Goal: Transaction & Acquisition: Book appointment/travel/reservation

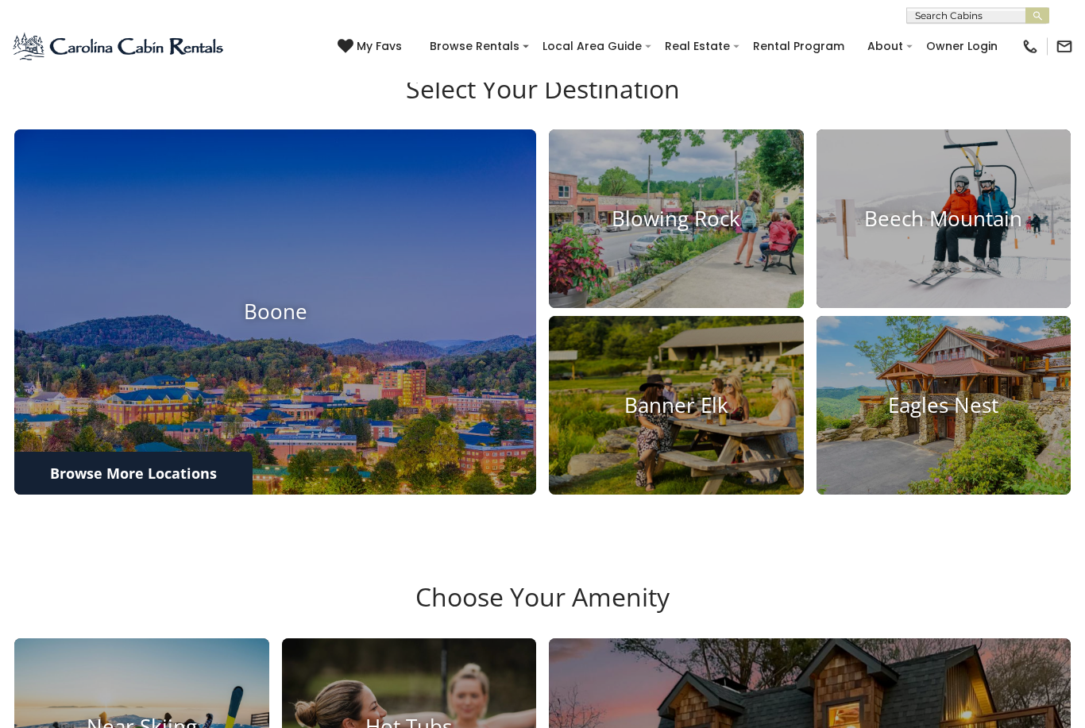
scroll to position [508, 0]
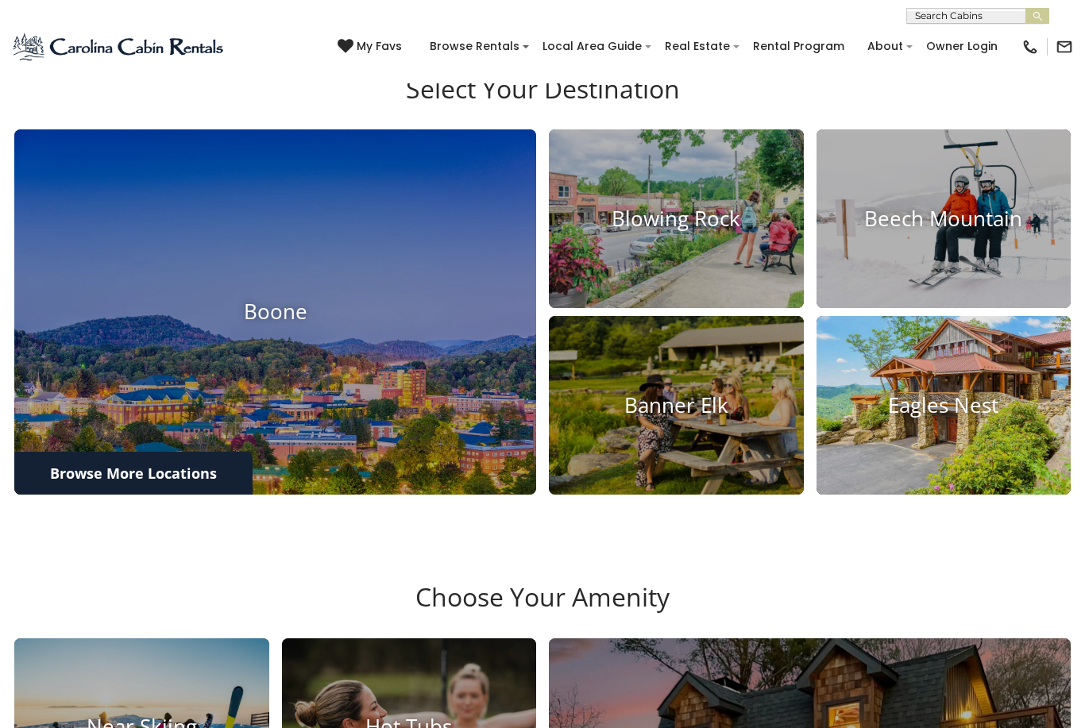
click at [970, 418] on h4 "Eagles Nest" at bounding box center [944, 405] width 255 height 25
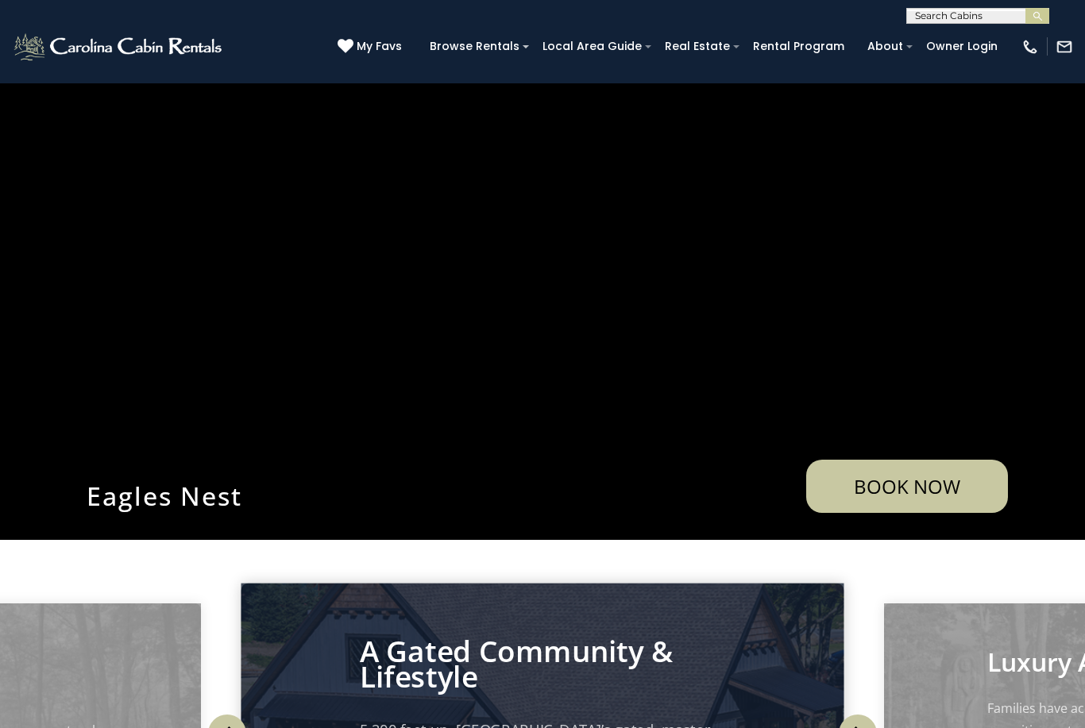
scroll to position [339, 0]
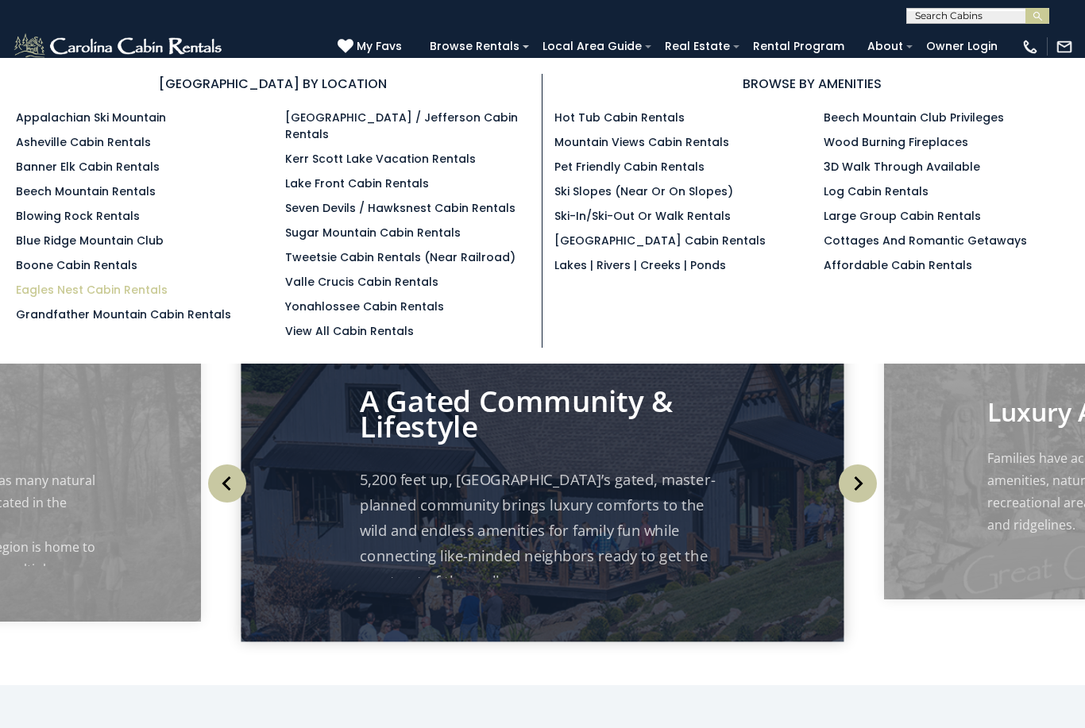
click at [88, 298] on link "Eagles Nest Cabin Rentals" at bounding box center [92, 290] width 152 height 16
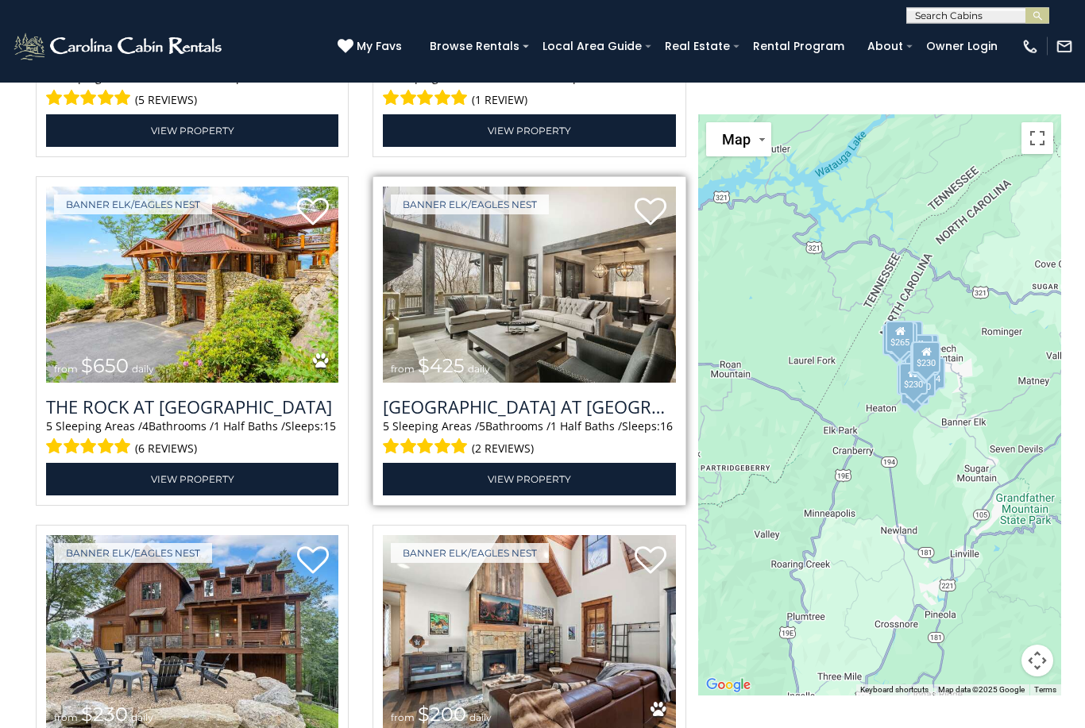
scroll to position [2096, 0]
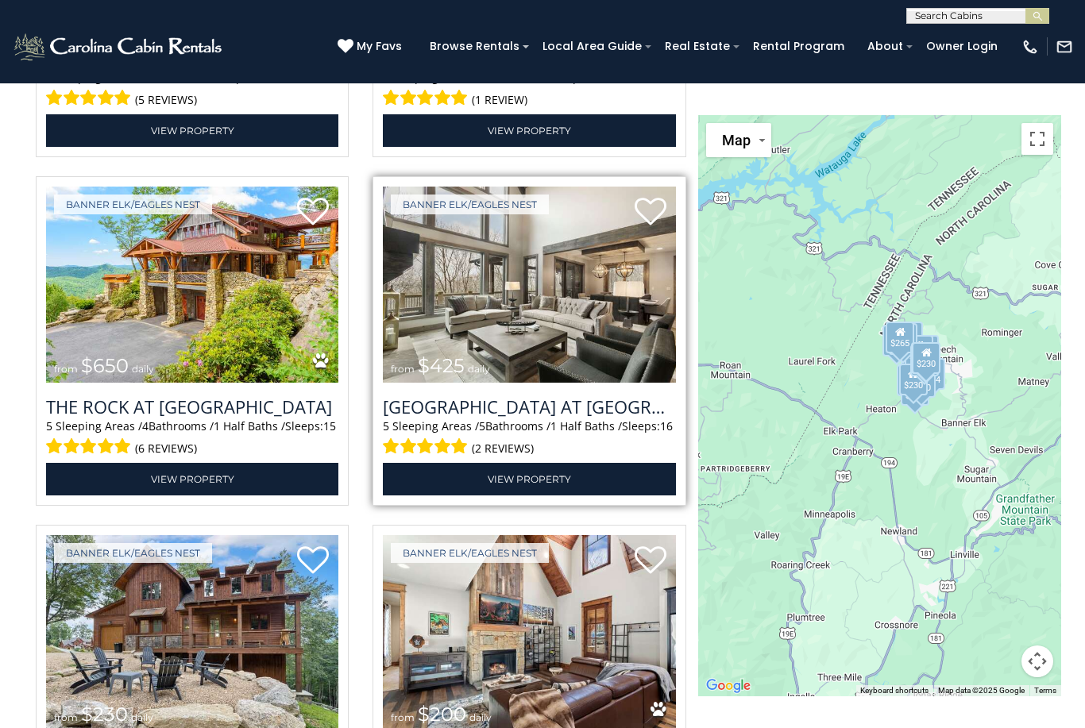
click at [467, 383] on img at bounding box center [529, 285] width 292 height 196
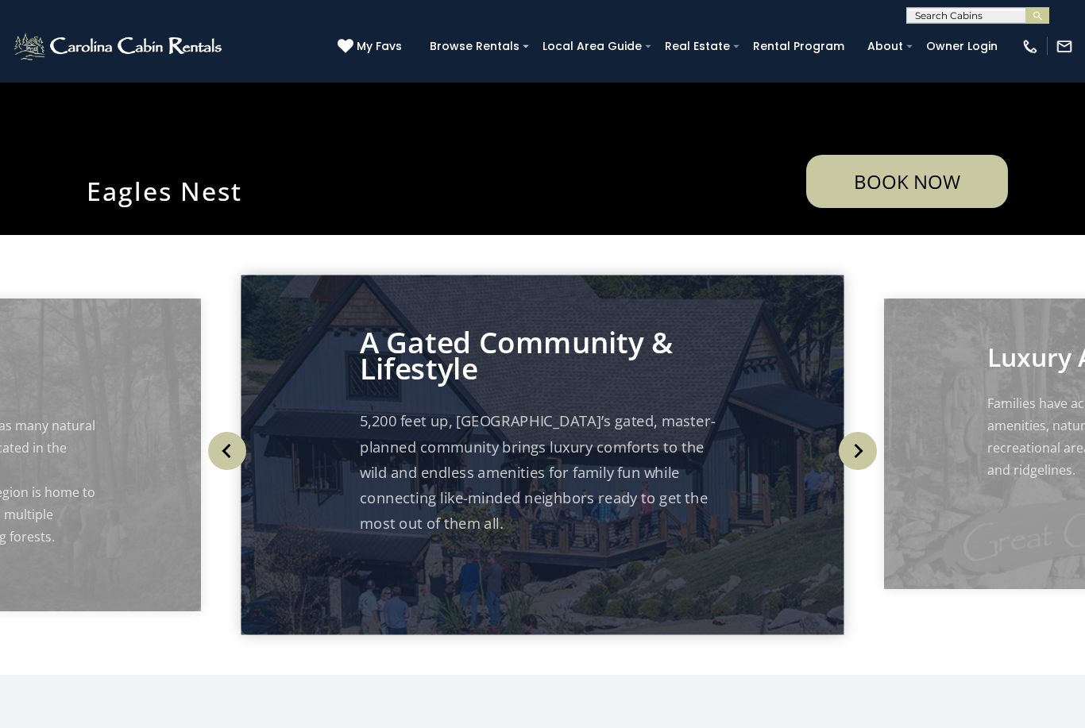
scroll to position [388, 0]
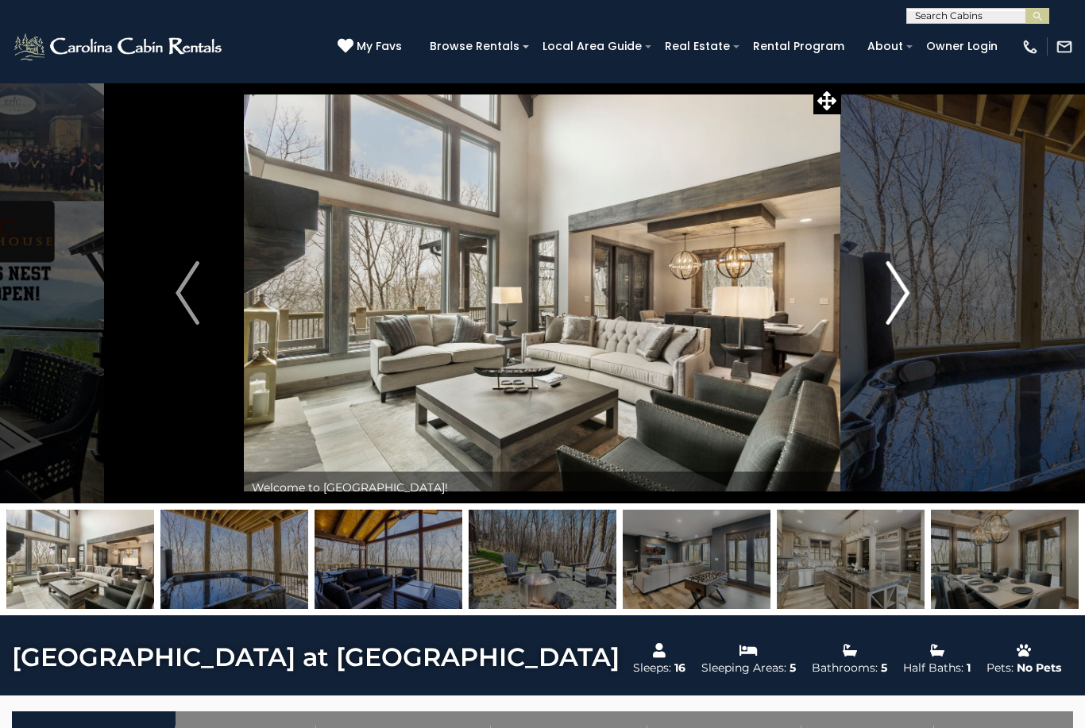
click at [900, 296] on img "Next" at bounding box center [898, 293] width 24 height 64
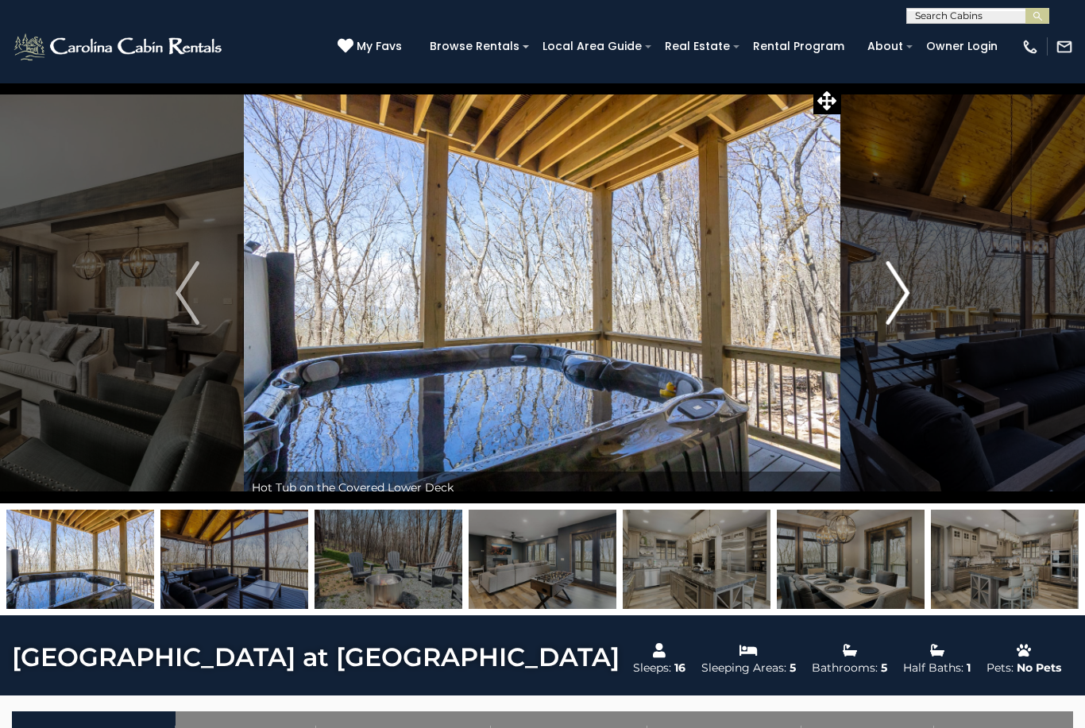
click at [898, 296] on img "Next" at bounding box center [898, 293] width 24 height 64
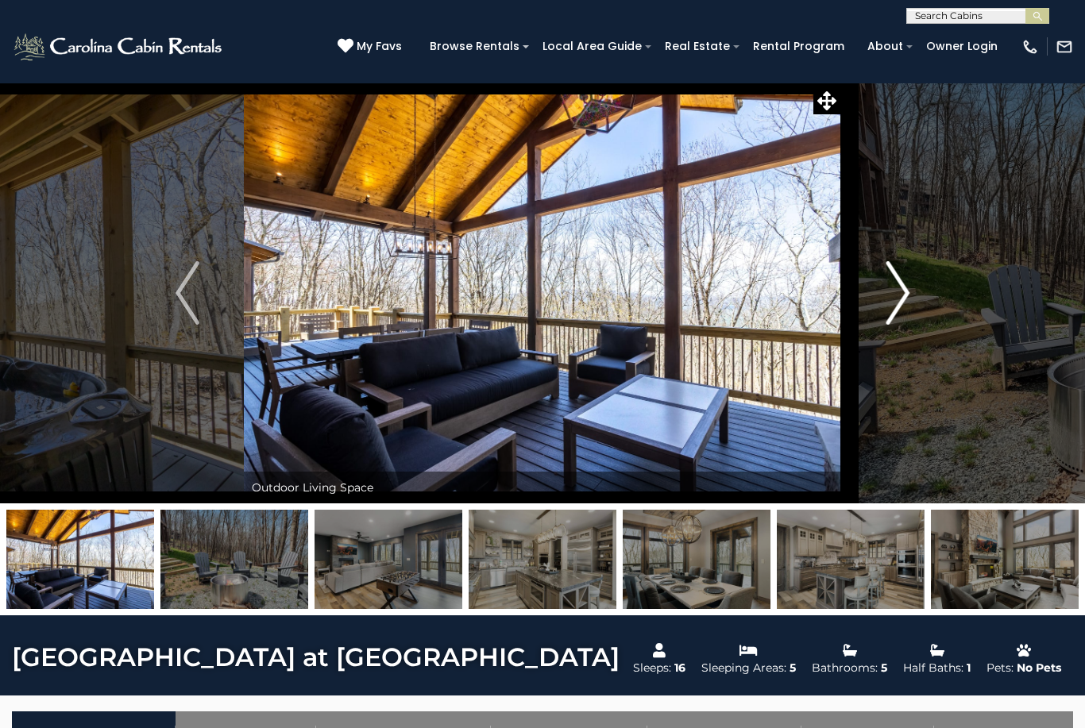
click at [904, 294] on img "Next" at bounding box center [898, 293] width 24 height 64
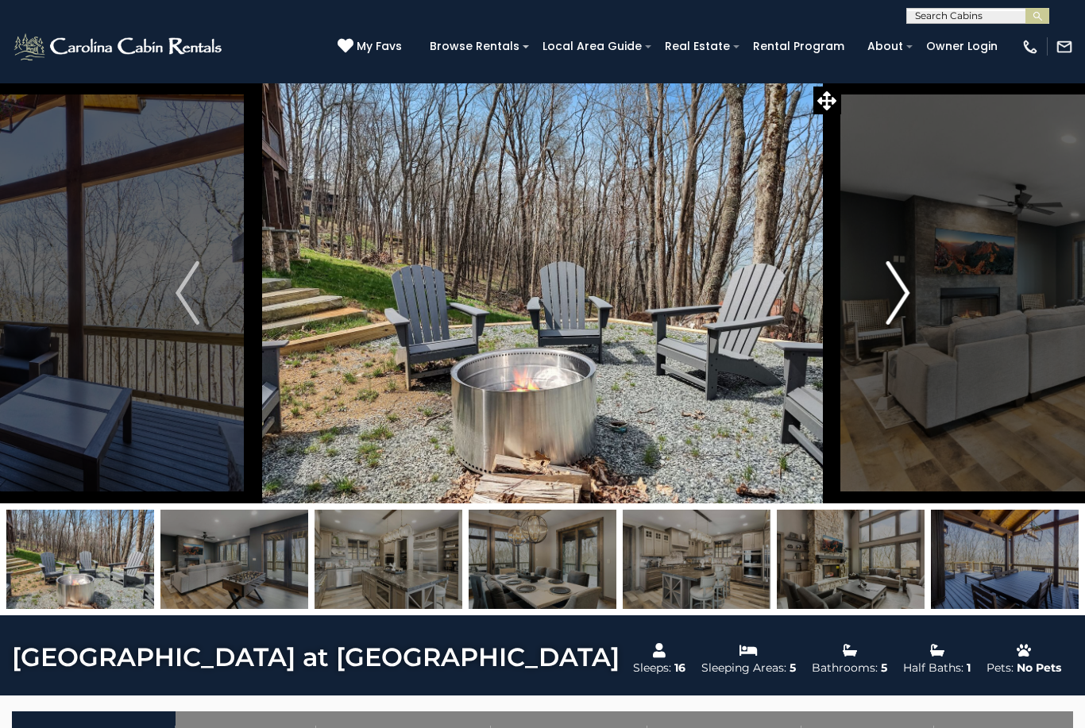
click at [890, 292] on img "Next" at bounding box center [898, 293] width 24 height 64
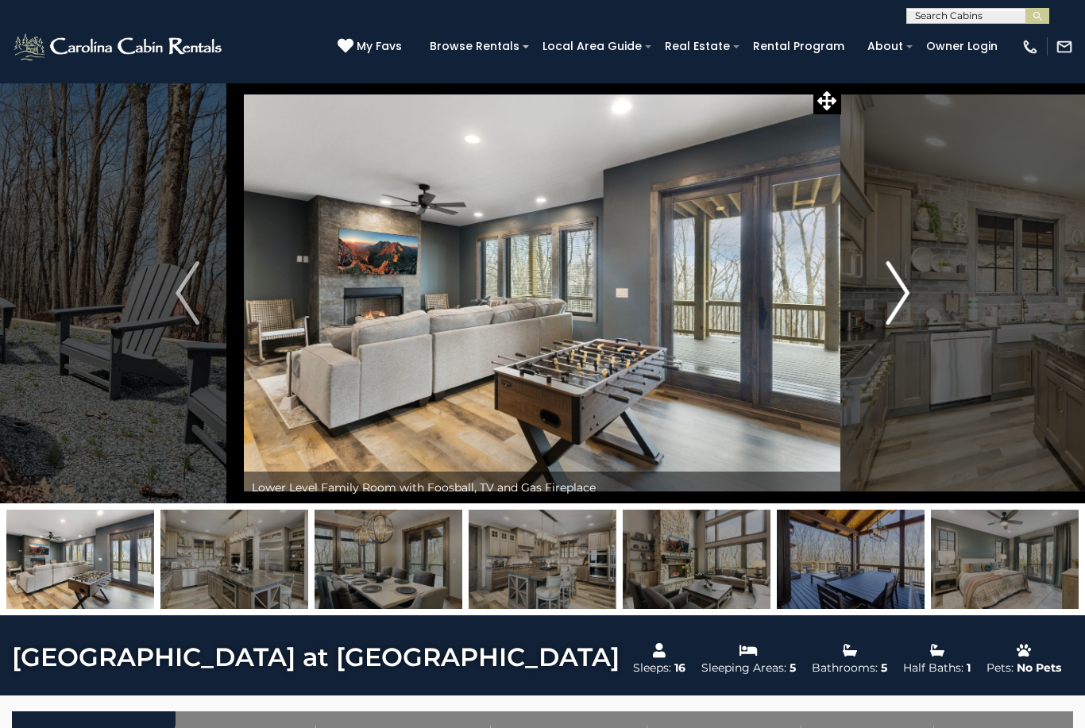
click at [898, 298] on img "Next" at bounding box center [898, 293] width 24 height 64
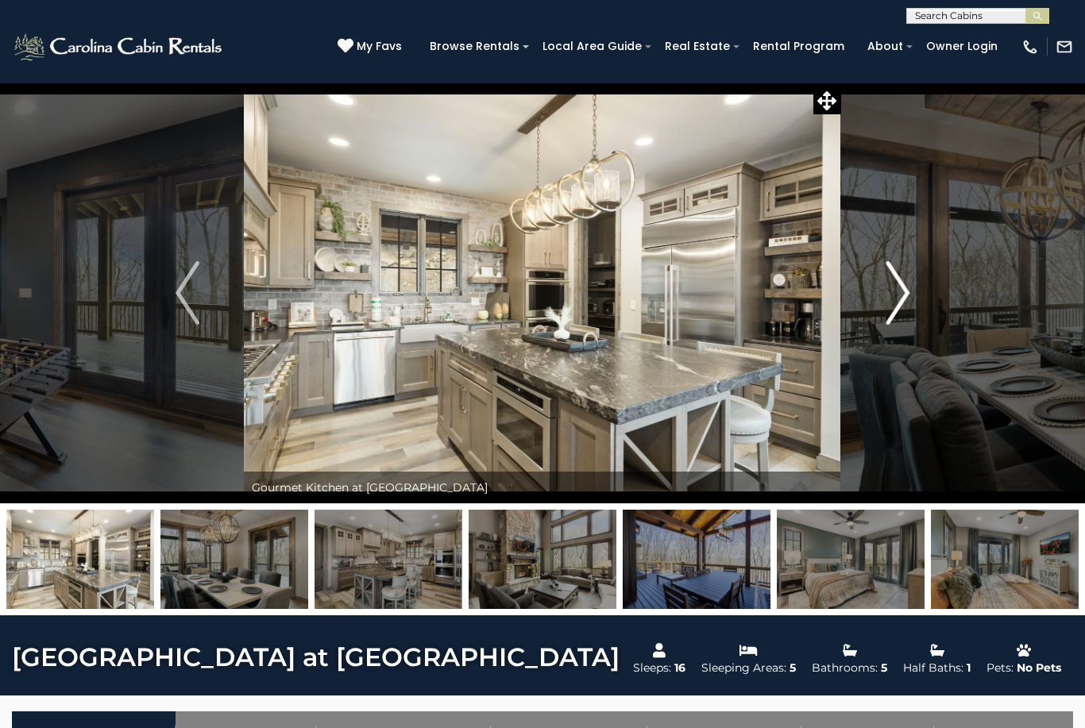
click at [892, 294] on img "Next" at bounding box center [898, 293] width 24 height 64
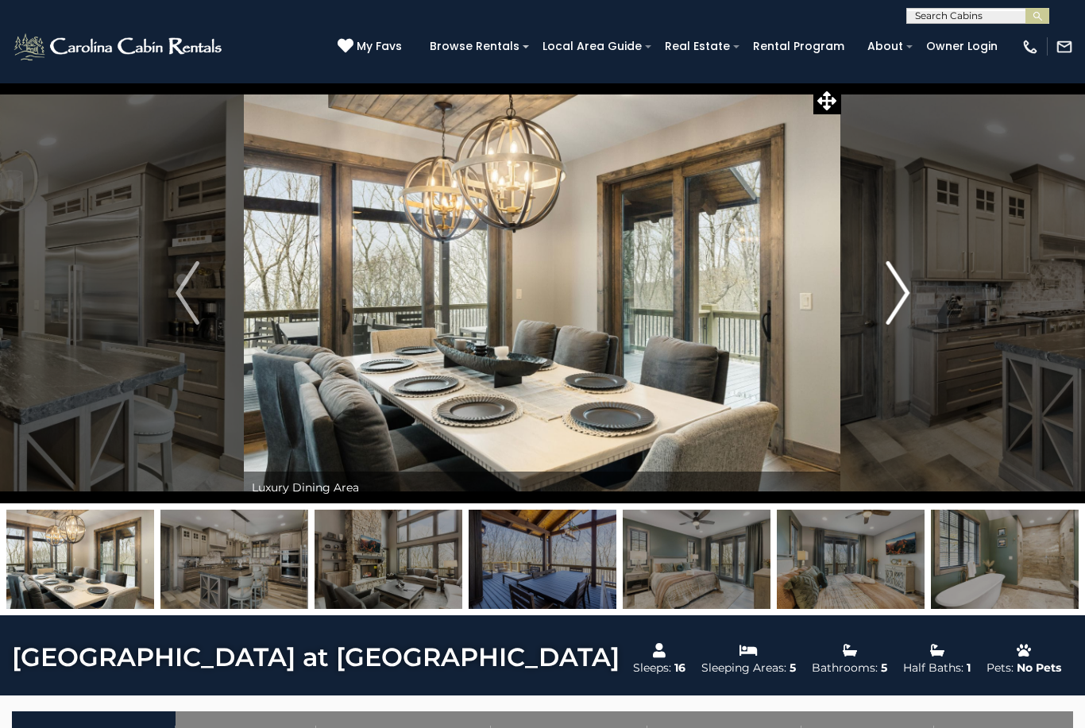
click at [898, 296] on img "Next" at bounding box center [898, 293] width 24 height 64
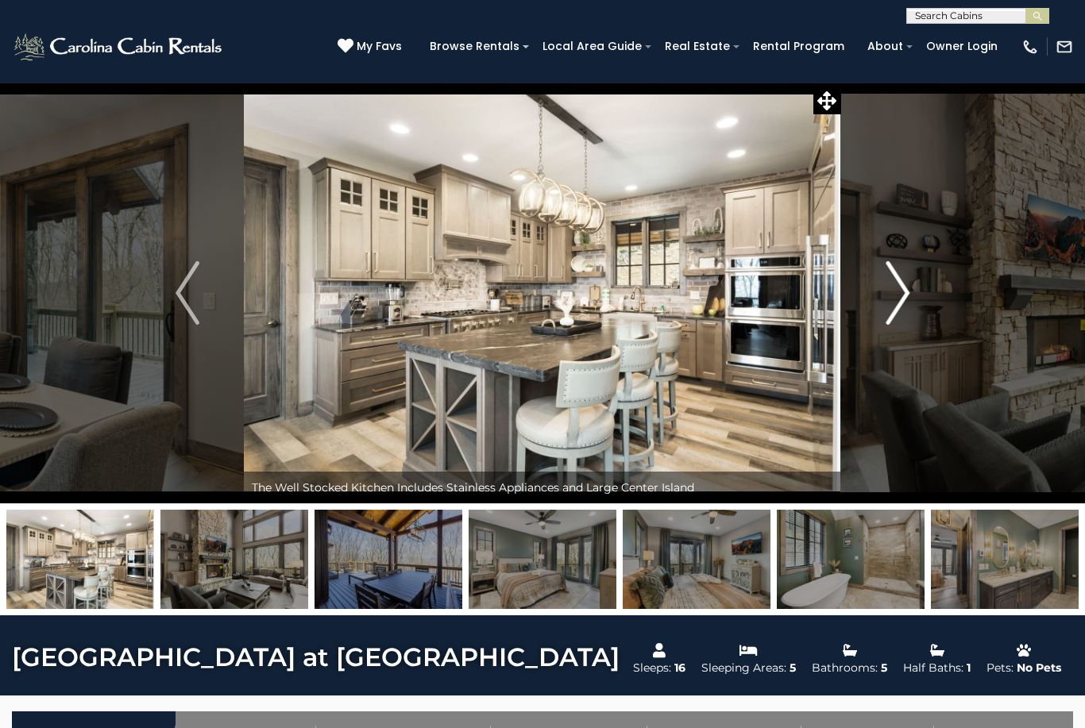
click at [902, 294] on img "Next" at bounding box center [898, 293] width 24 height 64
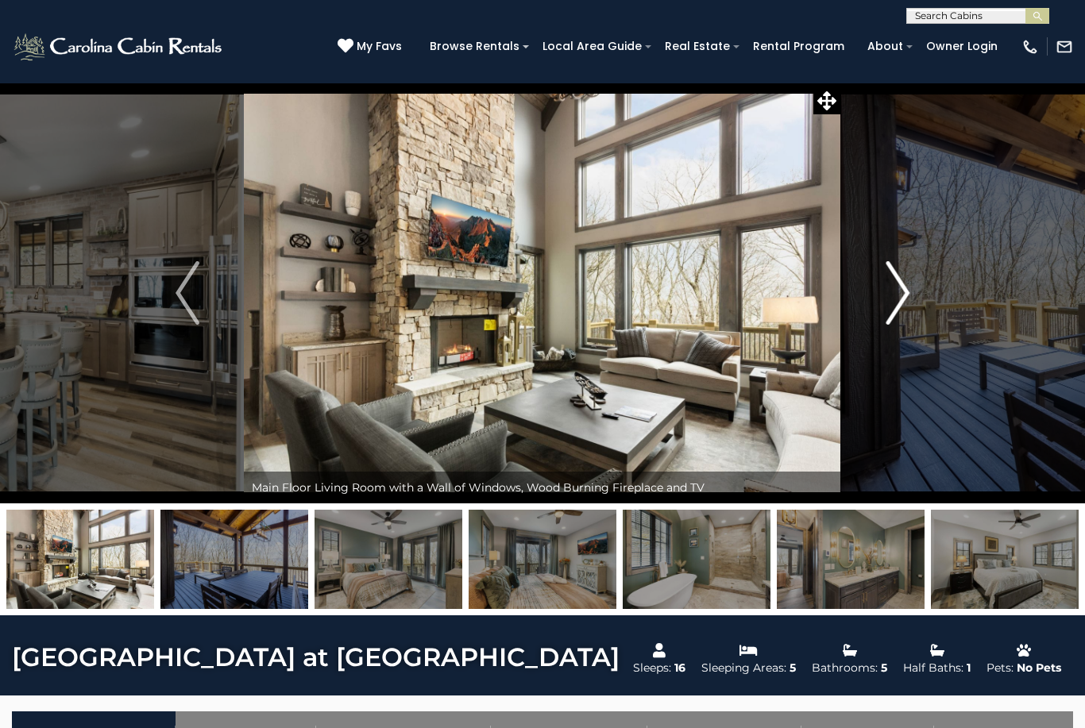
click at [898, 299] on img "Next" at bounding box center [898, 293] width 24 height 64
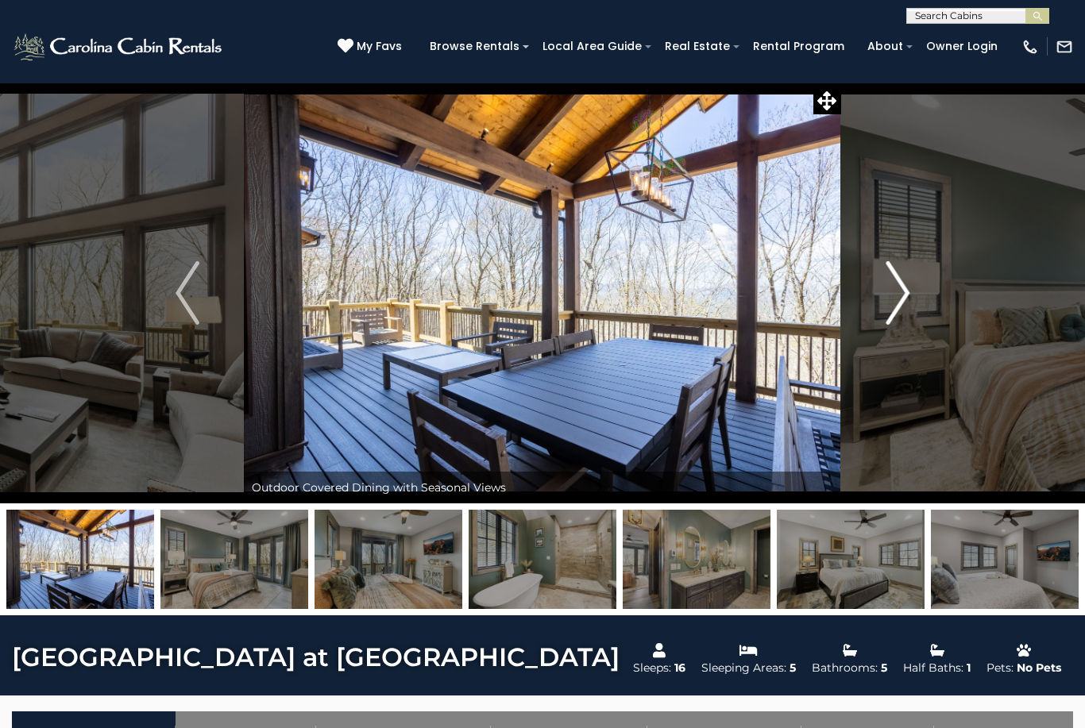
click at [895, 301] on img "Next" at bounding box center [898, 293] width 24 height 64
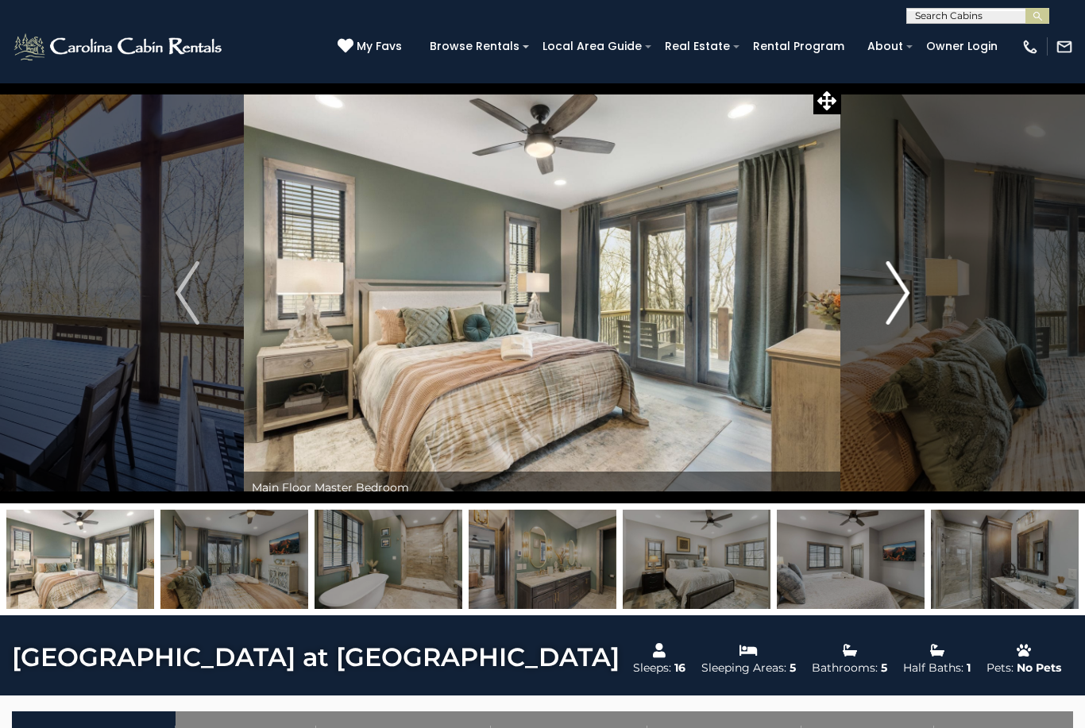
click at [900, 299] on img "Next" at bounding box center [898, 293] width 24 height 64
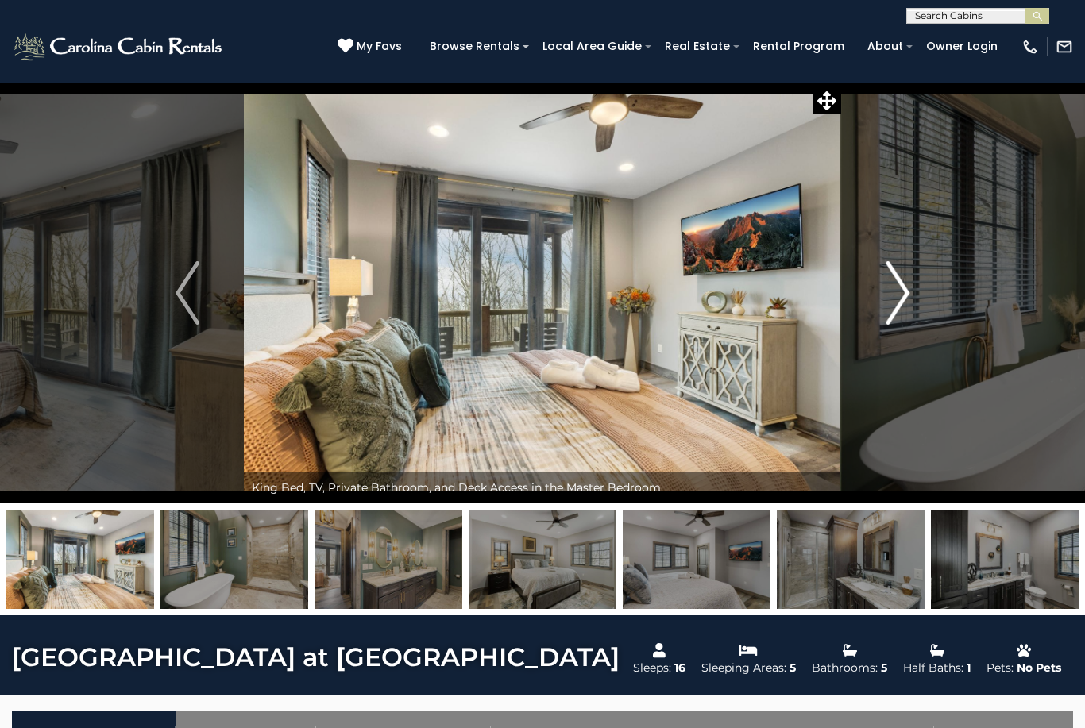
click at [894, 293] on img "Next" at bounding box center [898, 293] width 24 height 64
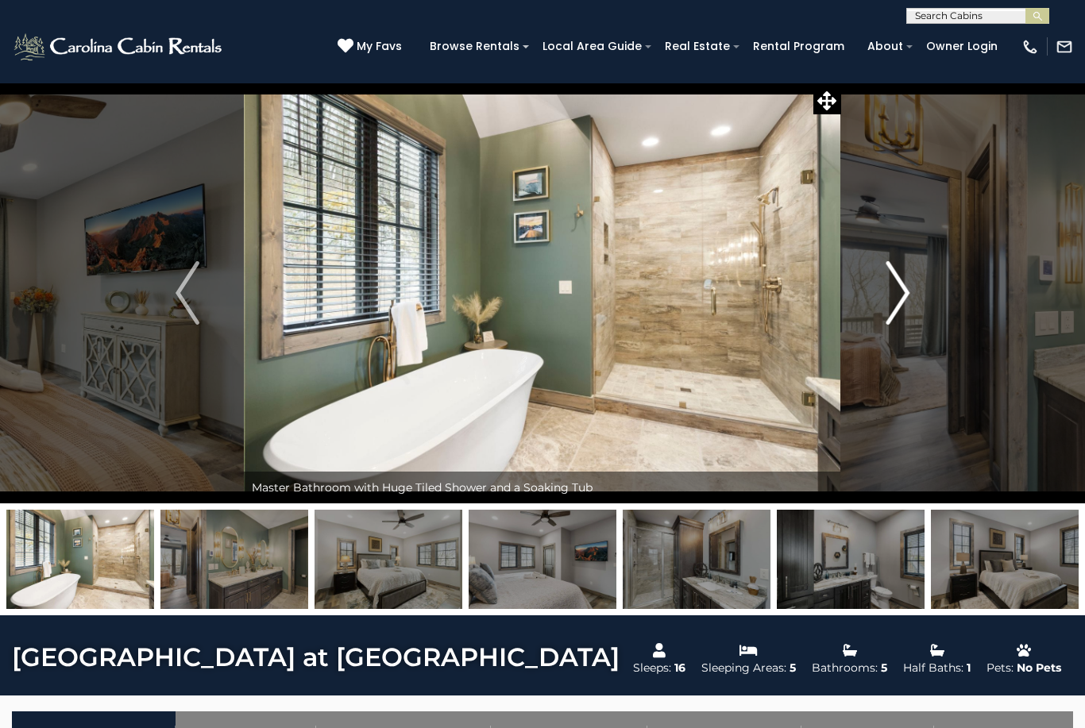
click at [897, 292] on img "Next" at bounding box center [898, 293] width 24 height 64
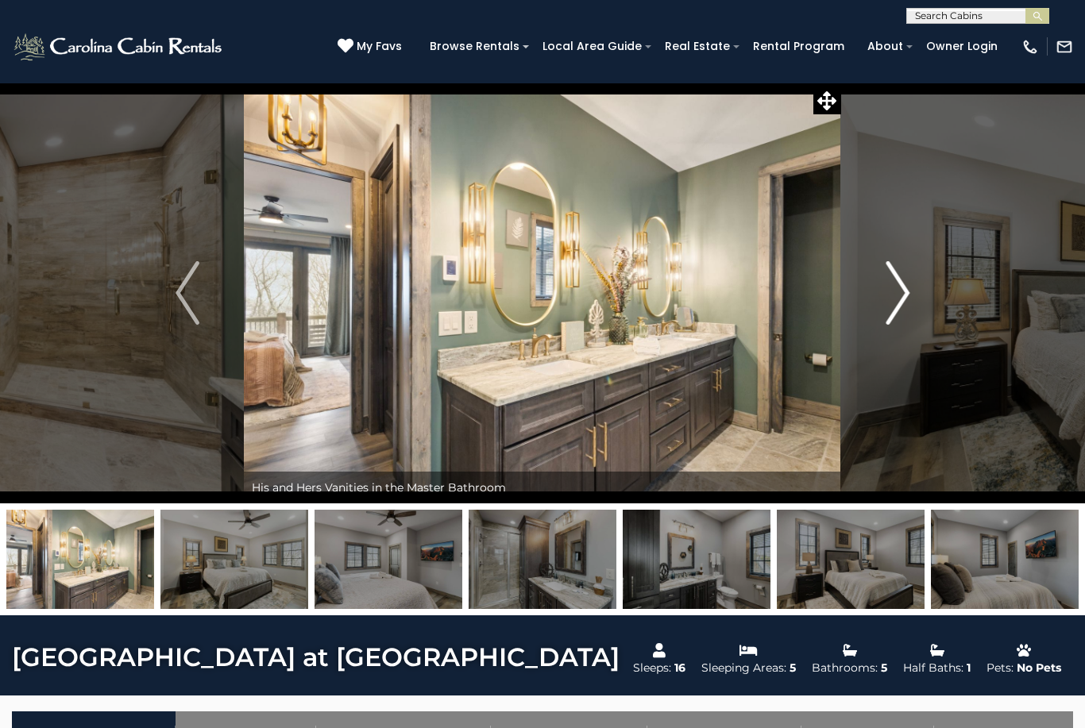
click at [896, 299] on img "Next" at bounding box center [898, 293] width 24 height 64
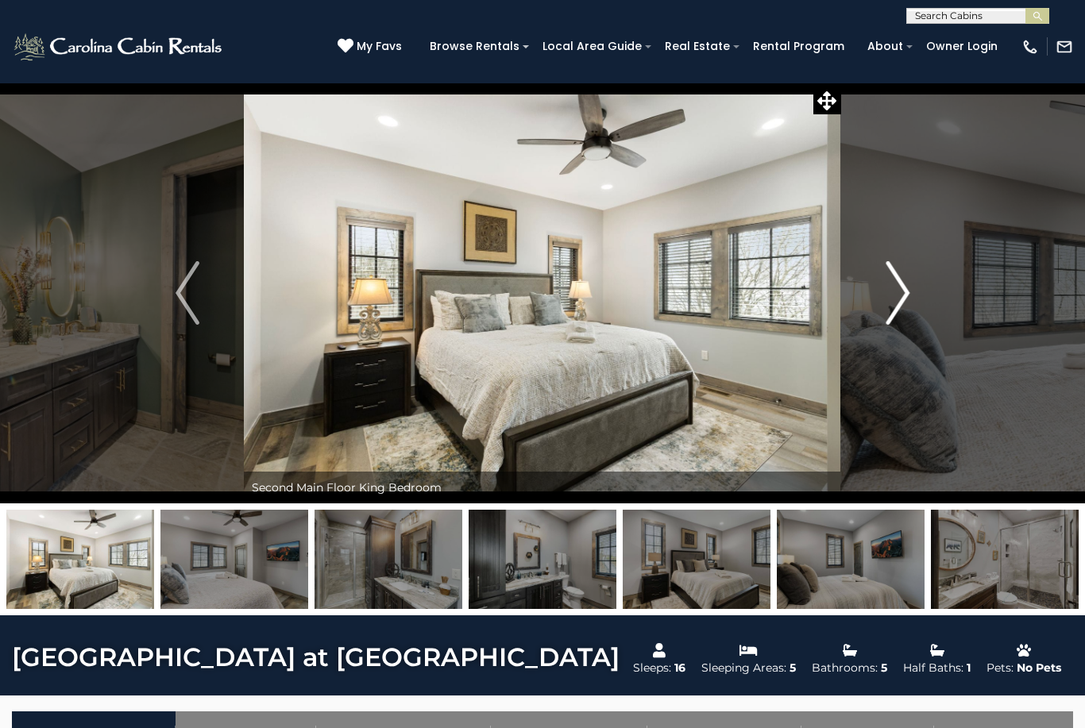
click at [889, 303] on img "Next" at bounding box center [898, 293] width 24 height 64
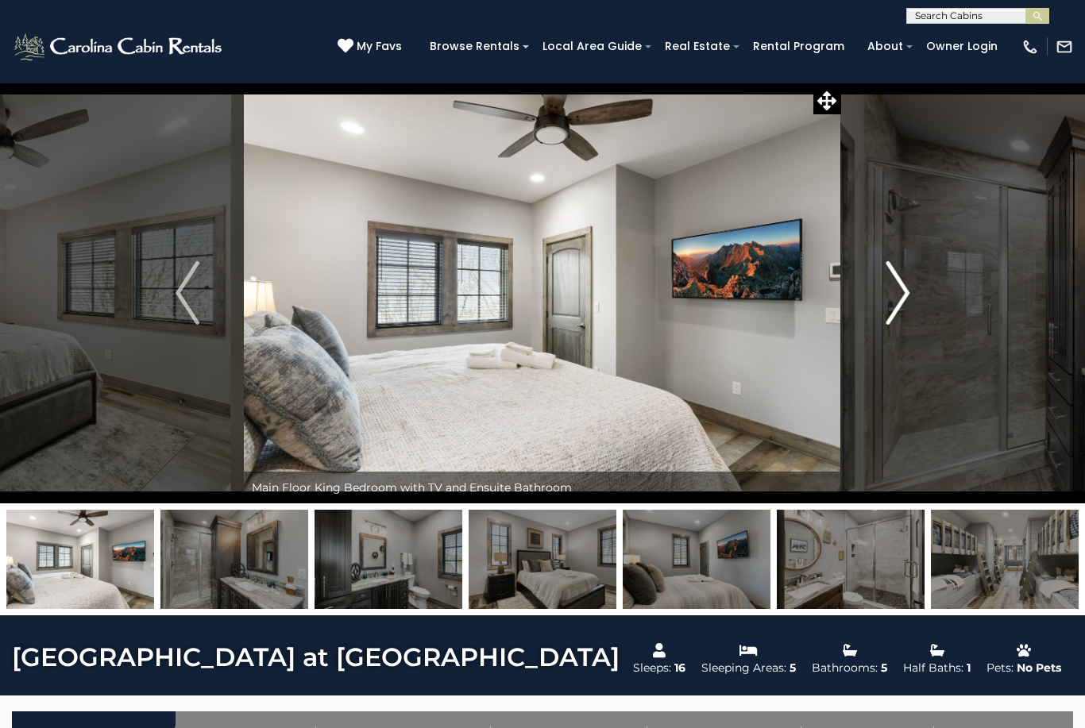
click at [895, 300] on img "Next" at bounding box center [898, 293] width 24 height 64
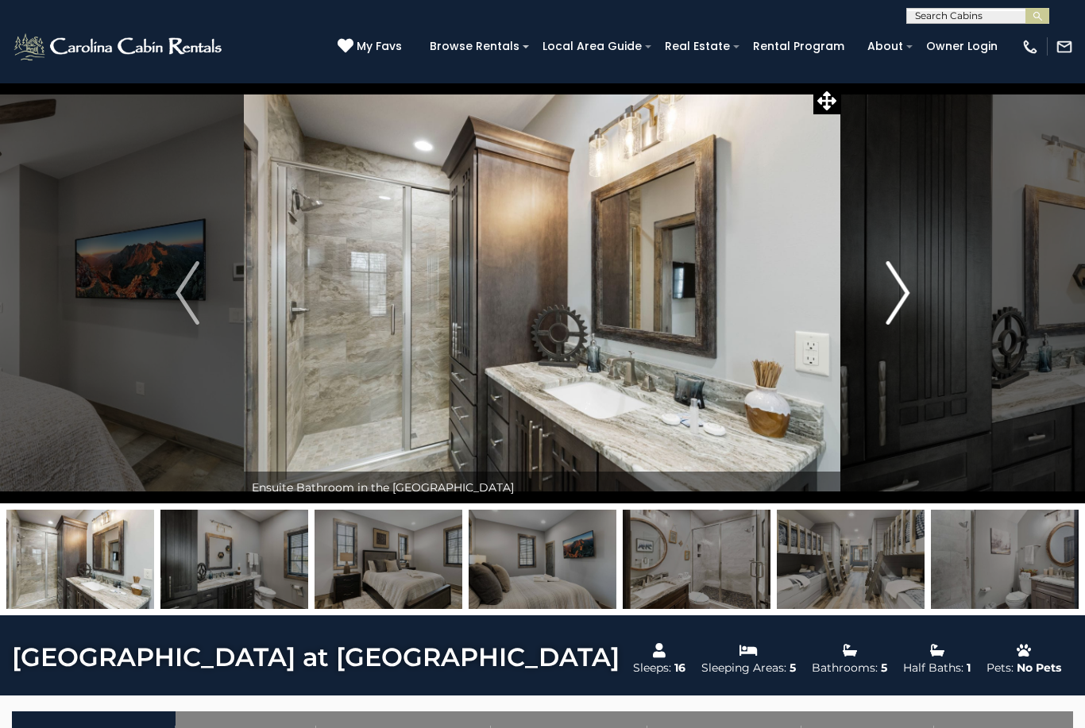
click at [894, 292] on img "Next" at bounding box center [898, 293] width 24 height 64
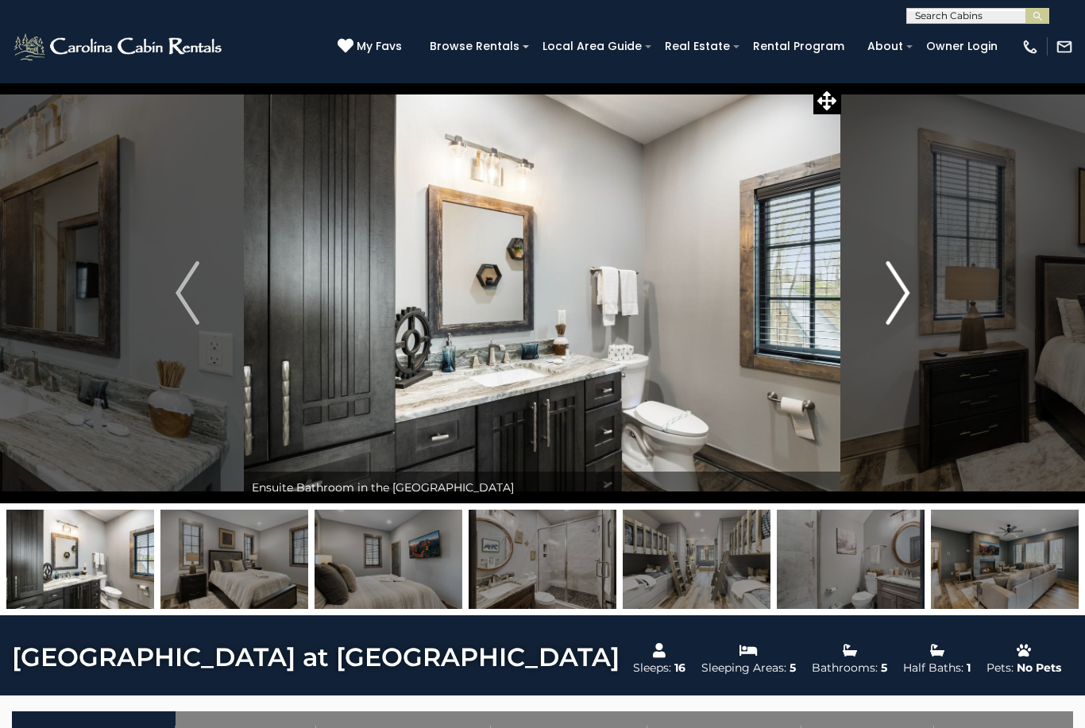
click at [900, 299] on img "Next" at bounding box center [898, 293] width 24 height 64
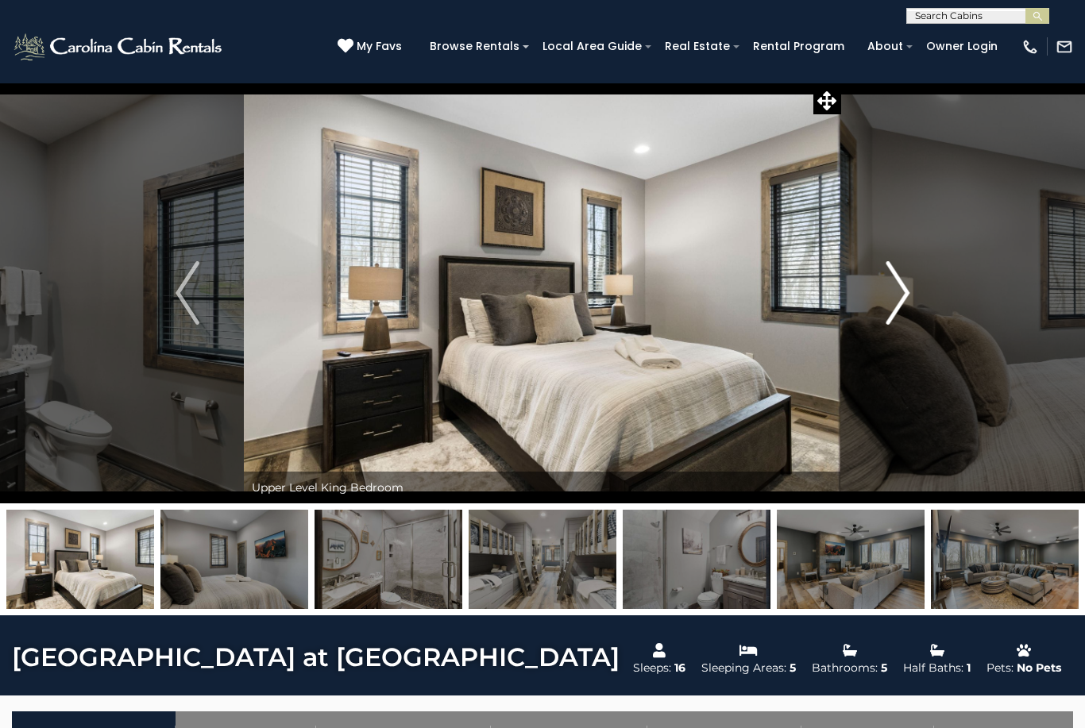
click at [902, 299] on img "Next" at bounding box center [898, 293] width 24 height 64
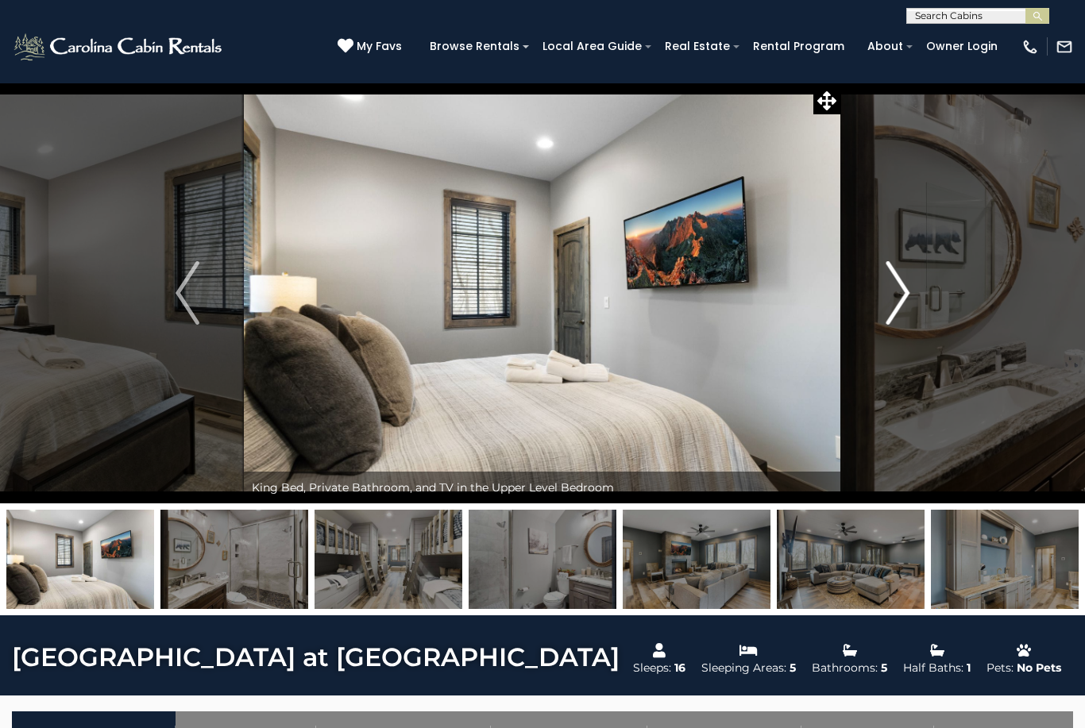
click at [898, 296] on img "Next" at bounding box center [898, 293] width 24 height 64
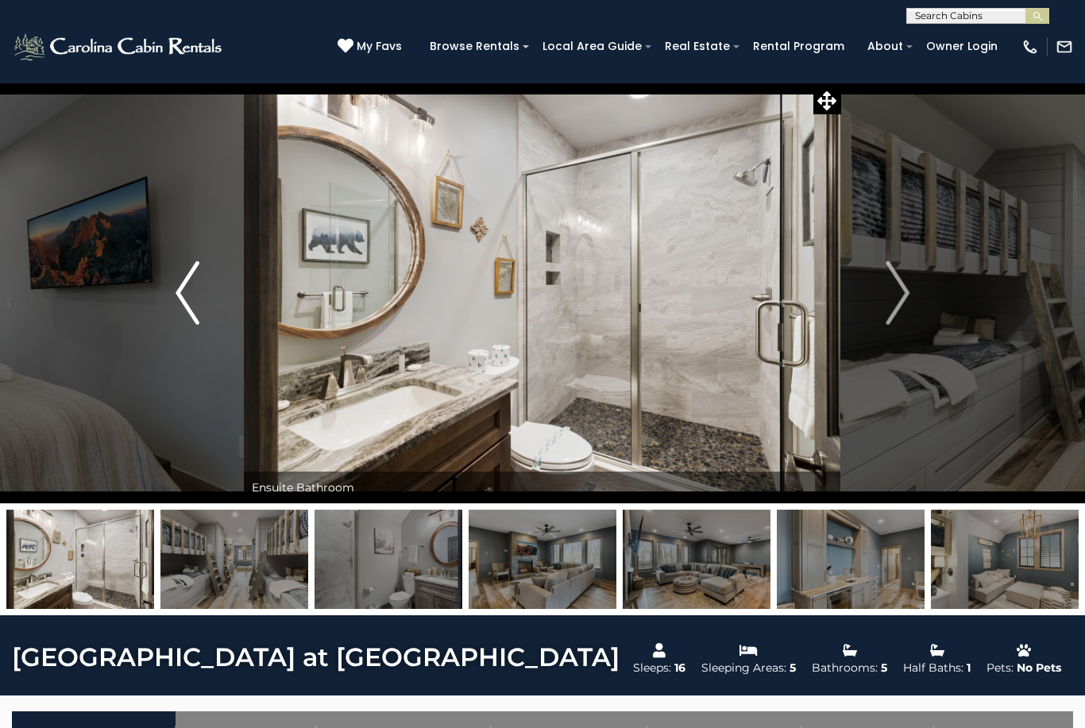
click at [184, 299] on img "Previous" at bounding box center [188, 293] width 24 height 64
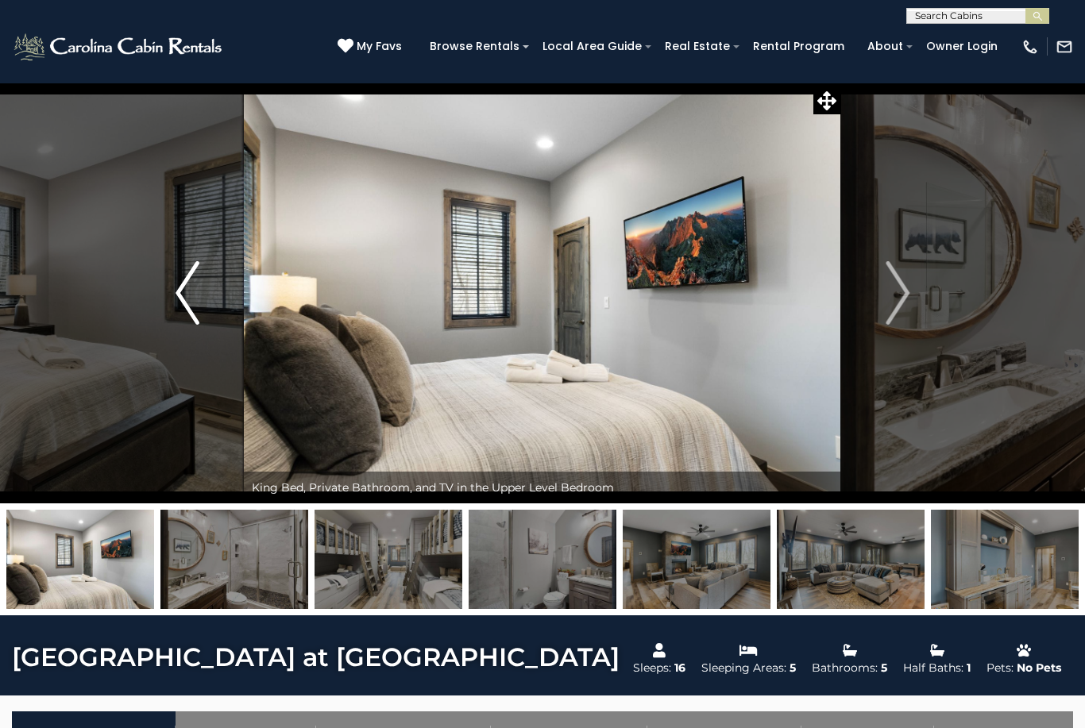
click at [896, 290] on img "Next" at bounding box center [898, 293] width 24 height 64
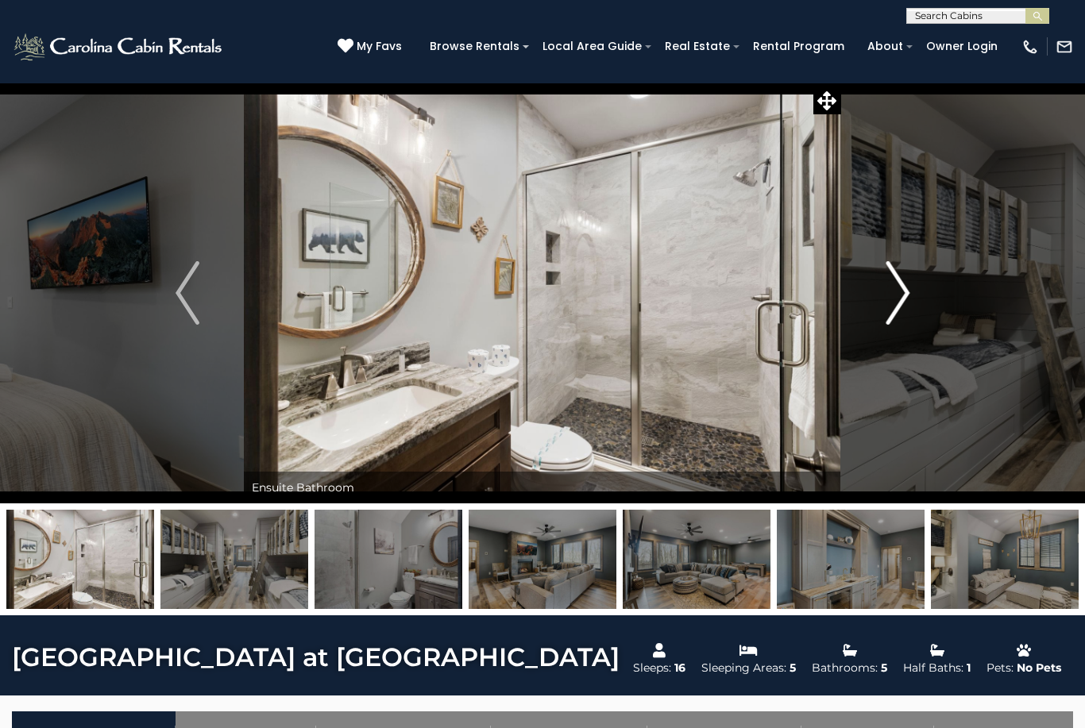
click at [893, 299] on img "Next" at bounding box center [898, 293] width 24 height 64
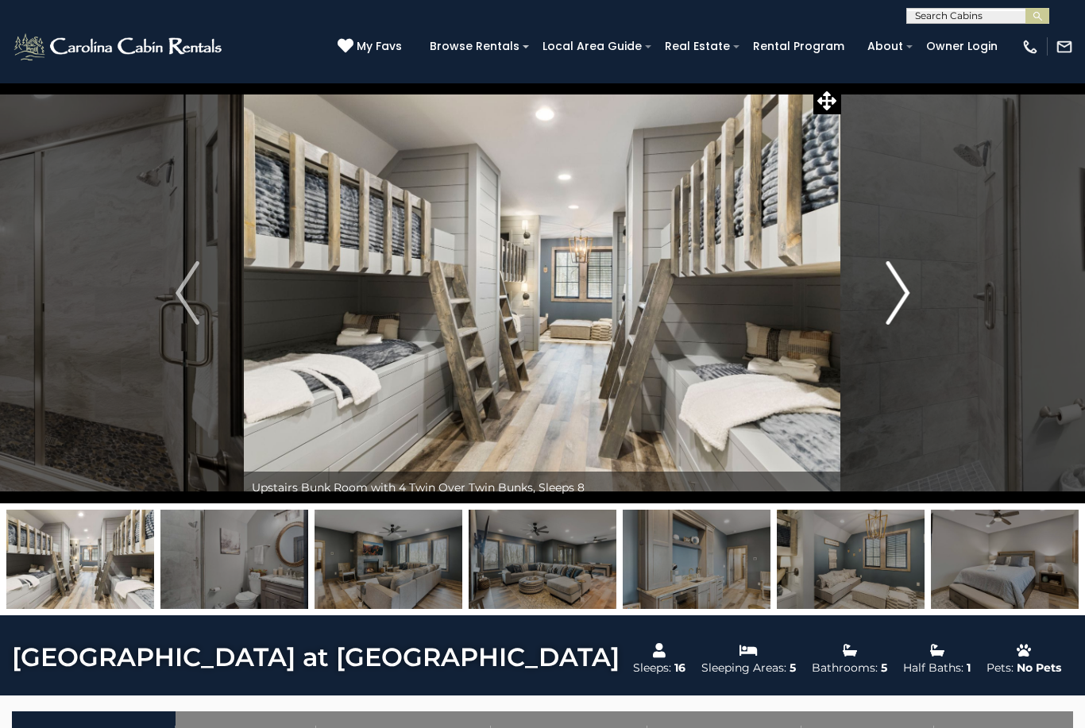
click at [894, 293] on img "Next" at bounding box center [898, 293] width 24 height 64
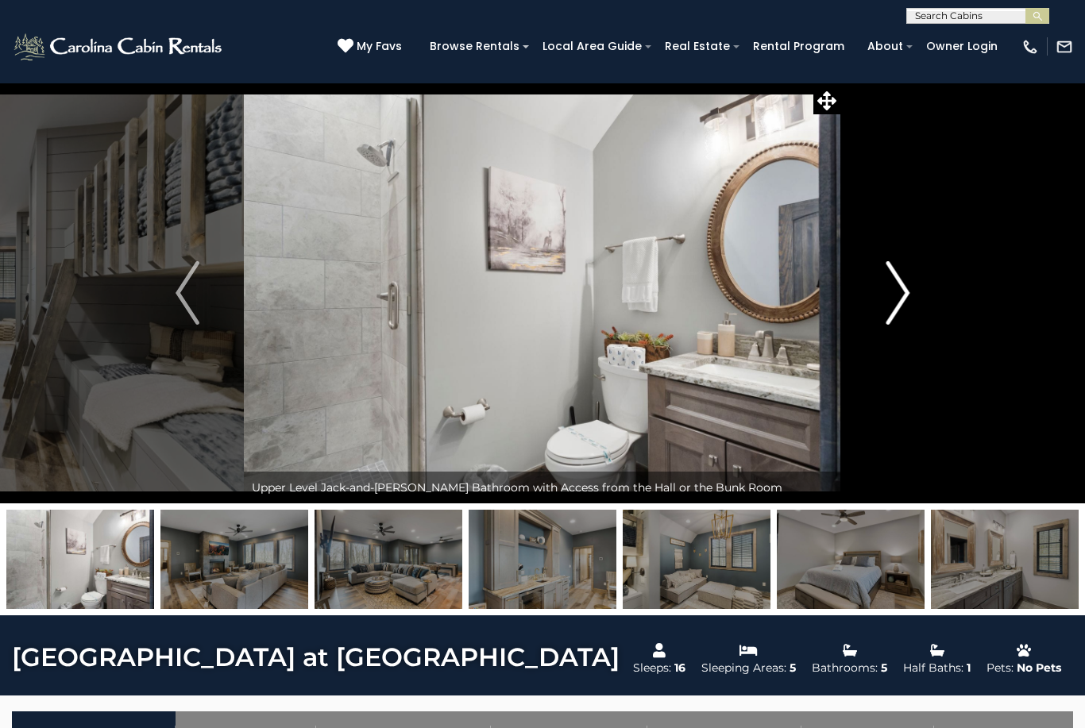
click at [895, 297] on img "Next" at bounding box center [898, 293] width 24 height 64
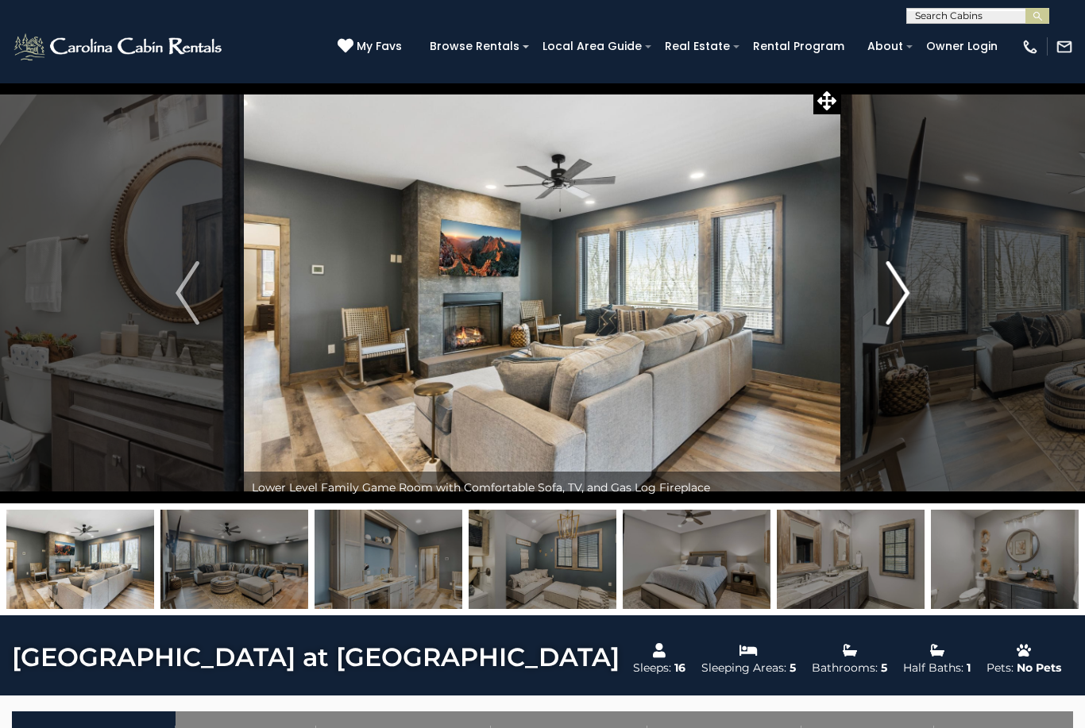
click at [887, 294] on img "Next" at bounding box center [898, 293] width 24 height 64
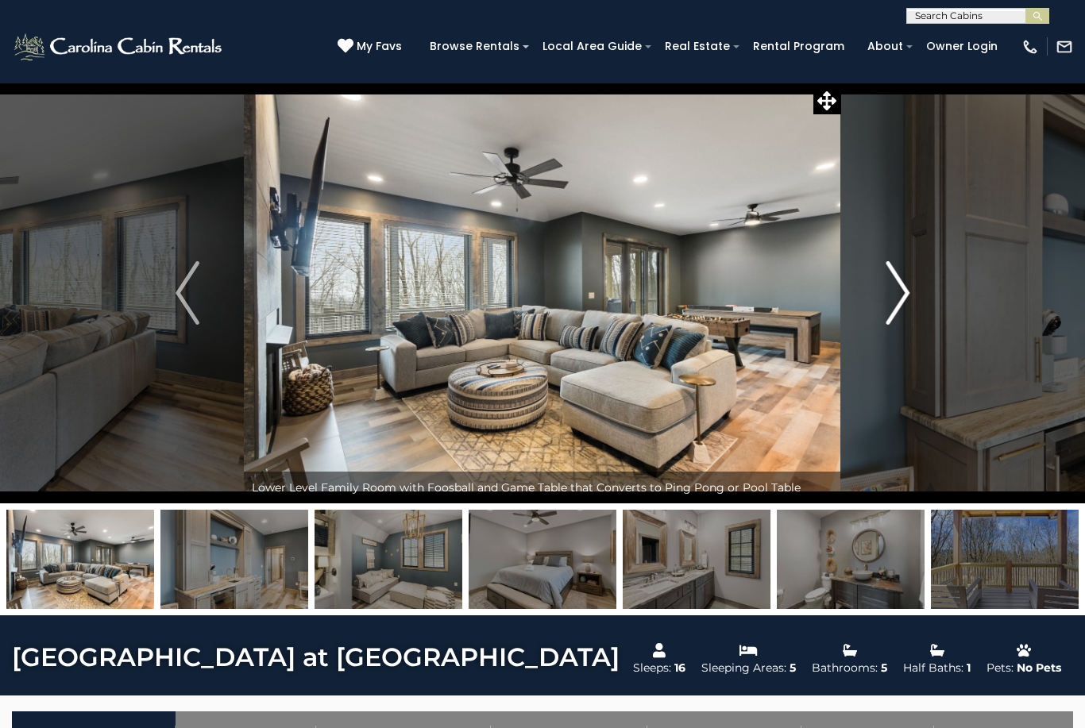
click at [890, 290] on img "Next" at bounding box center [898, 293] width 24 height 64
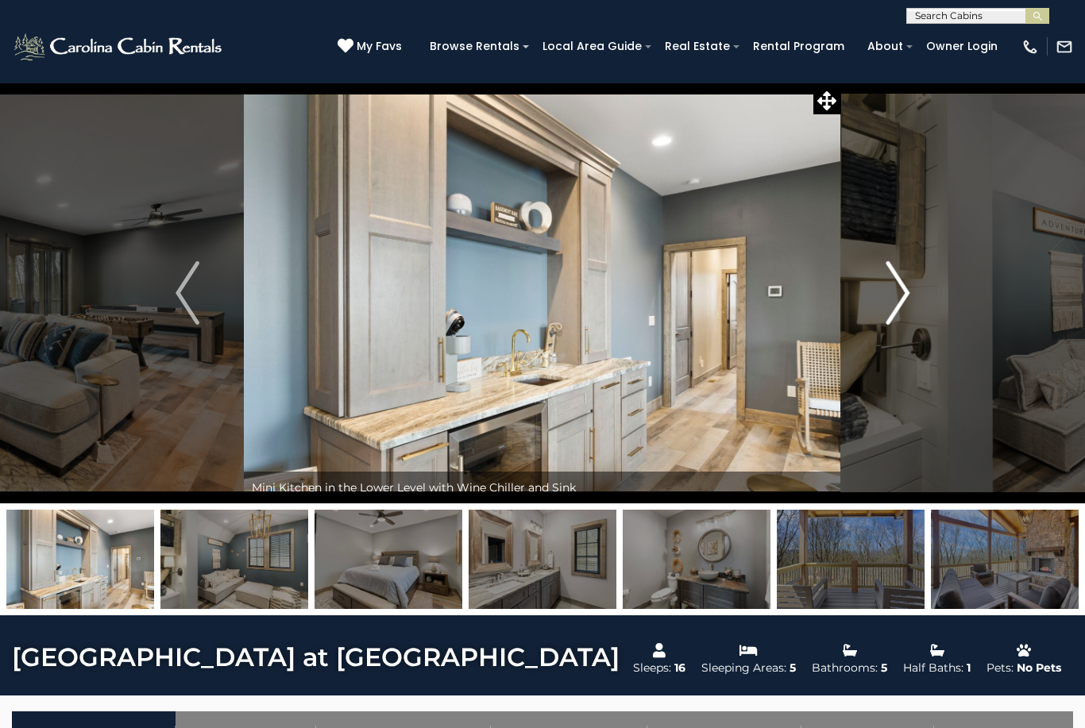
click at [897, 287] on img "Next" at bounding box center [898, 293] width 24 height 64
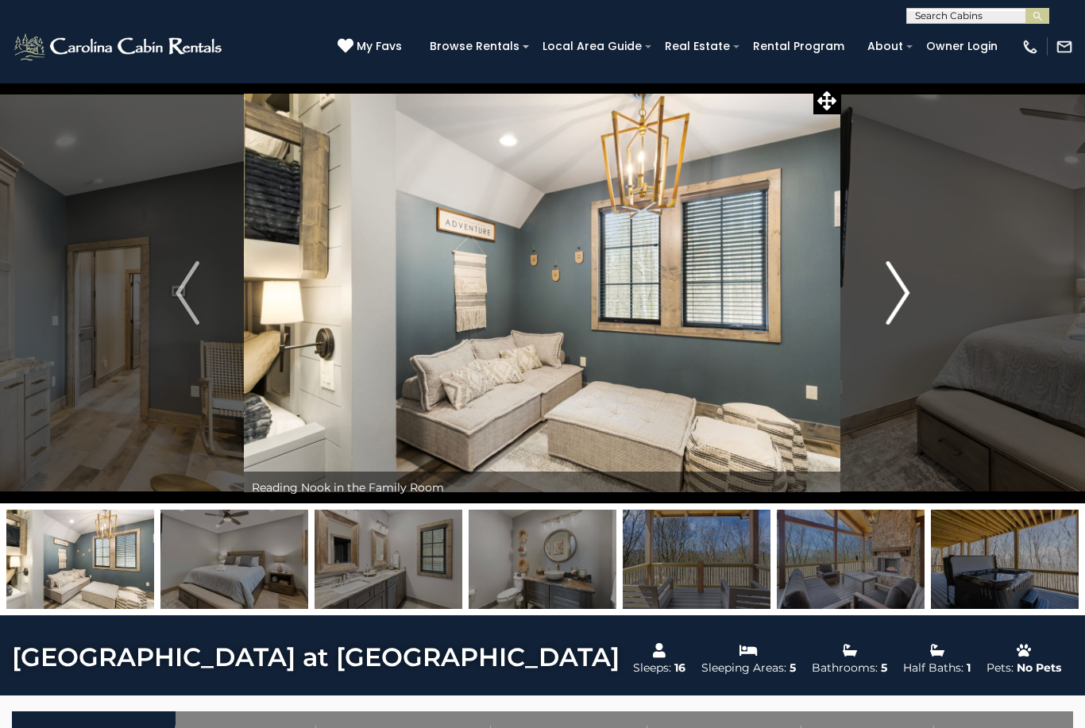
click at [896, 288] on img "Next" at bounding box center [898, 293] width 24 height 64
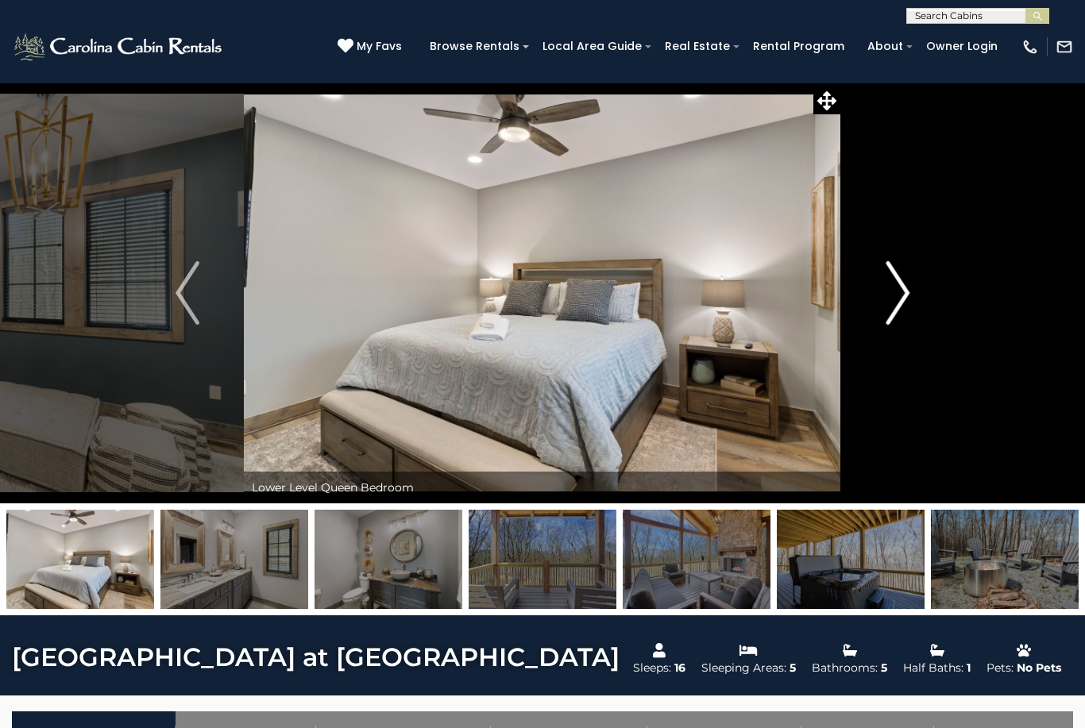
click at [895, 285] on img "Next" at bounding box center [898, 293] width 24 height 64
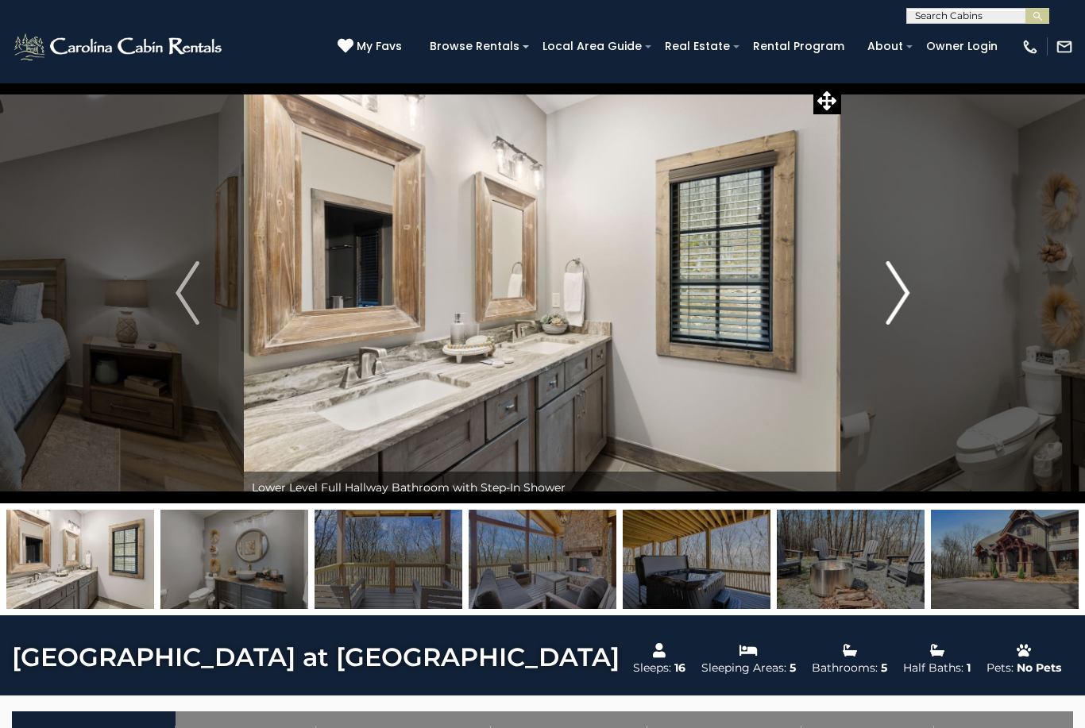
click at [900, 284] on img "Next" at bounding box center [898, 293] width 24 height 64
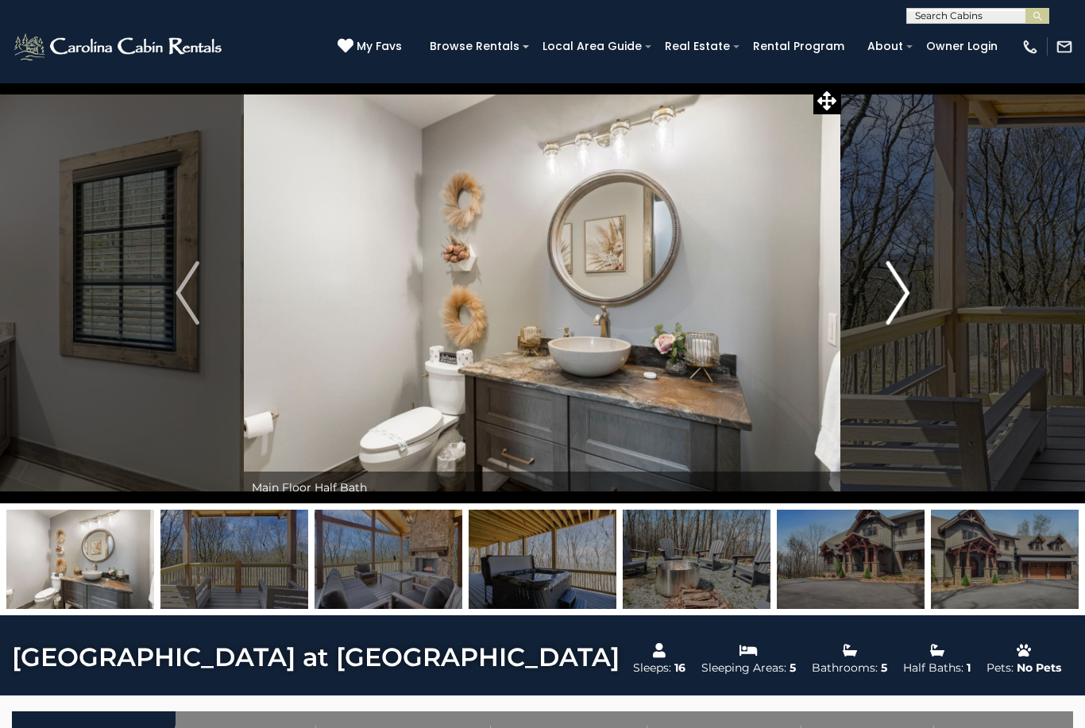
click at [897, 286] on img "Next" at bounding box center [898, 293] width 24 height 64
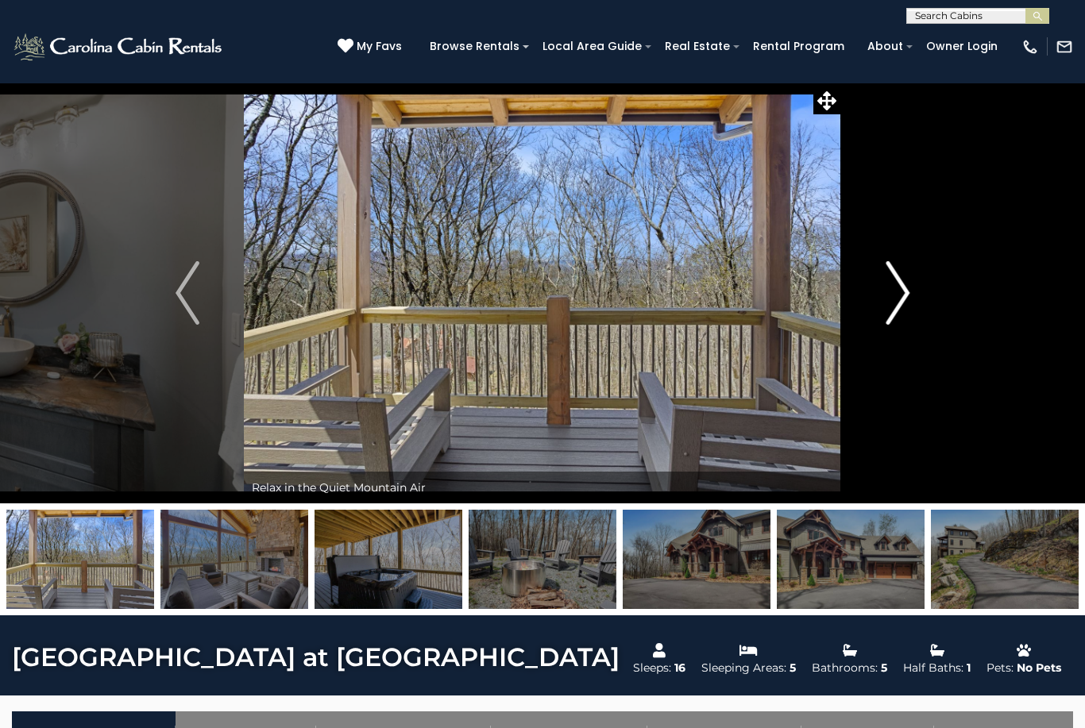
click at [898, 295] on img "Next" at bounding box center [898, 293] width 24 height 64
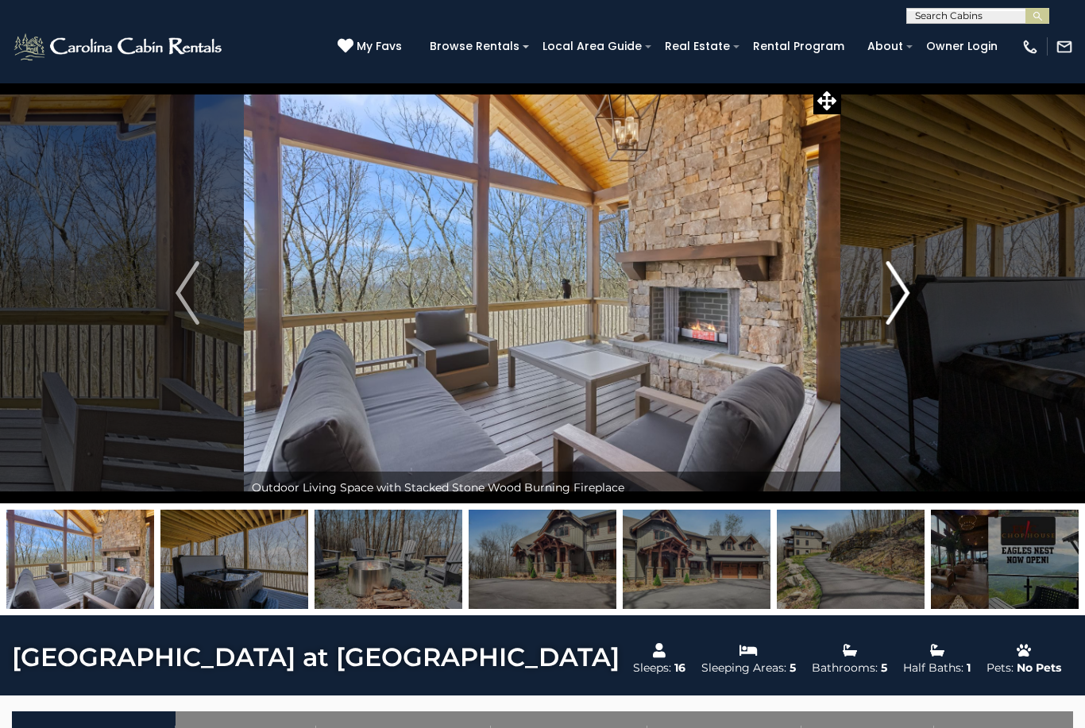
click at [895, 292] on img "Next" at bounding box center [898, 293] width 24 height 64
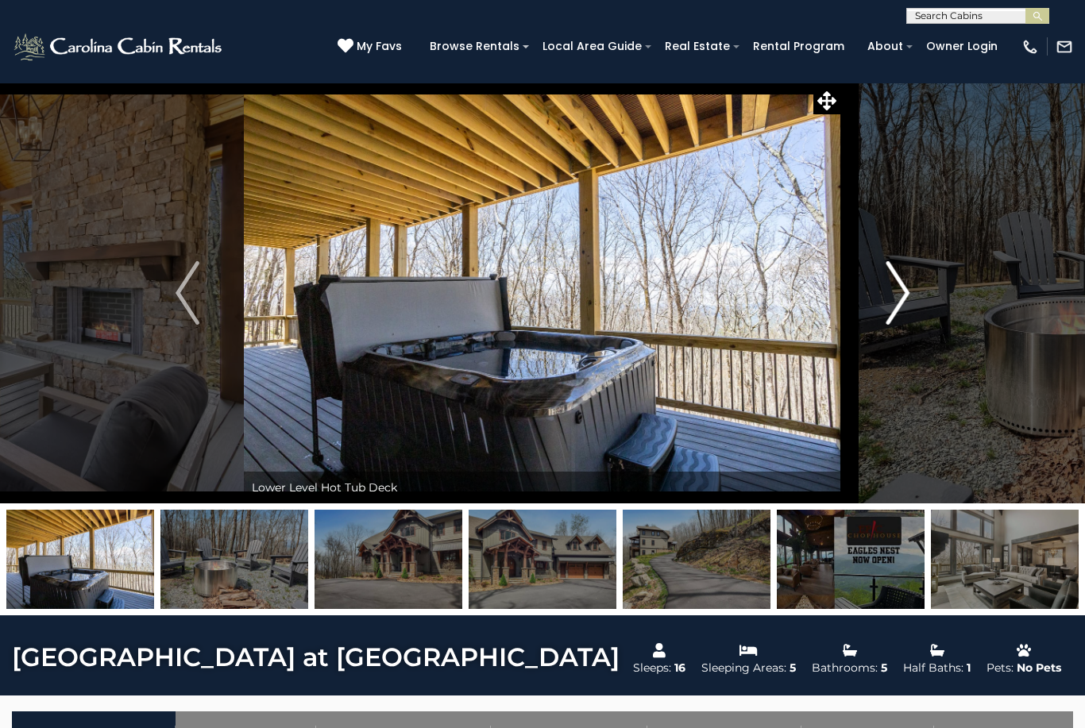
click at [895, 299] on img "Next" at bounding box center [898, 293] width 24 height 64
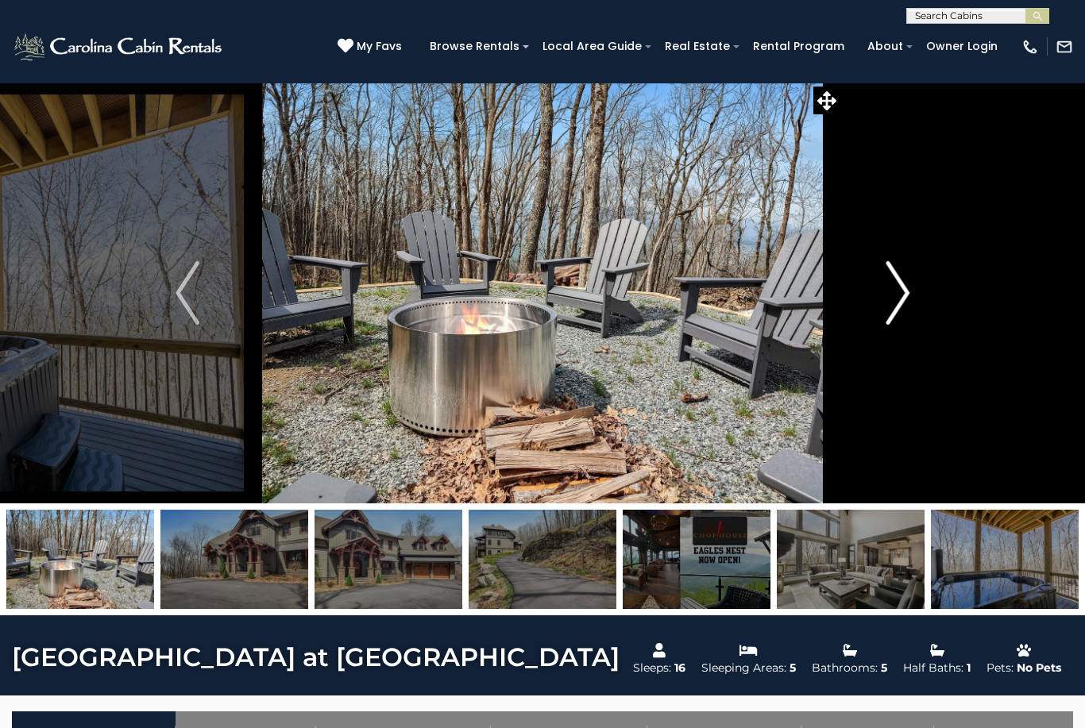
click at [898, 295] on img "Next" at bounding box center [898, 293] width 24 height 64
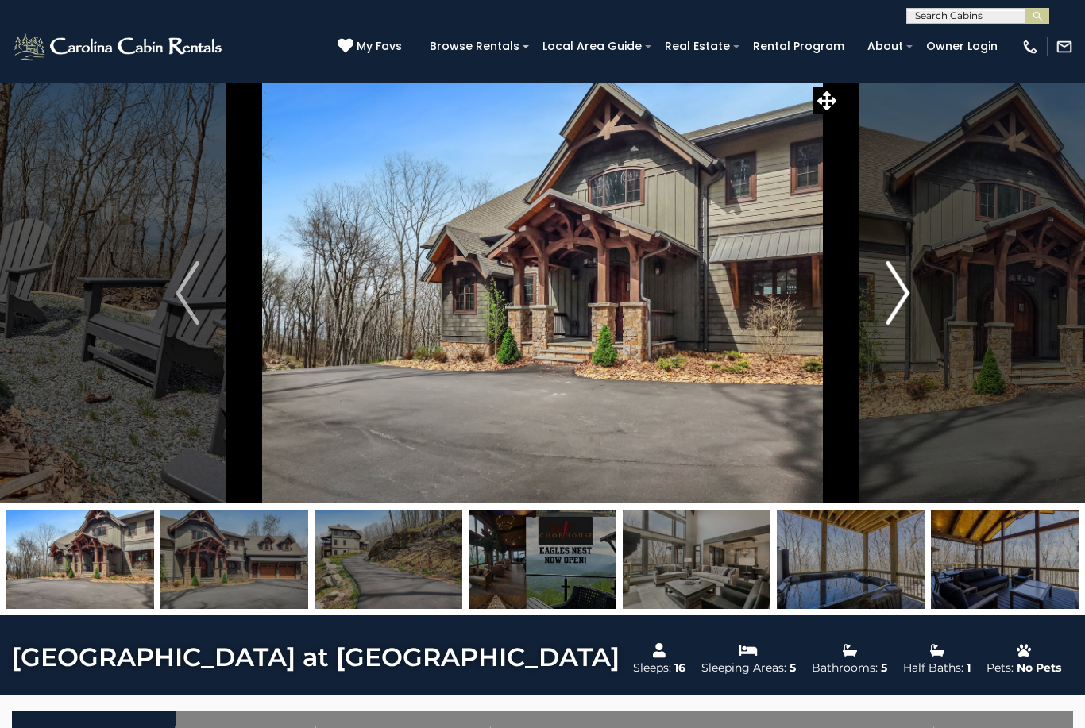
click at [893, 292] on img "Next" at bounding box center [898, 293] width 24 height 64
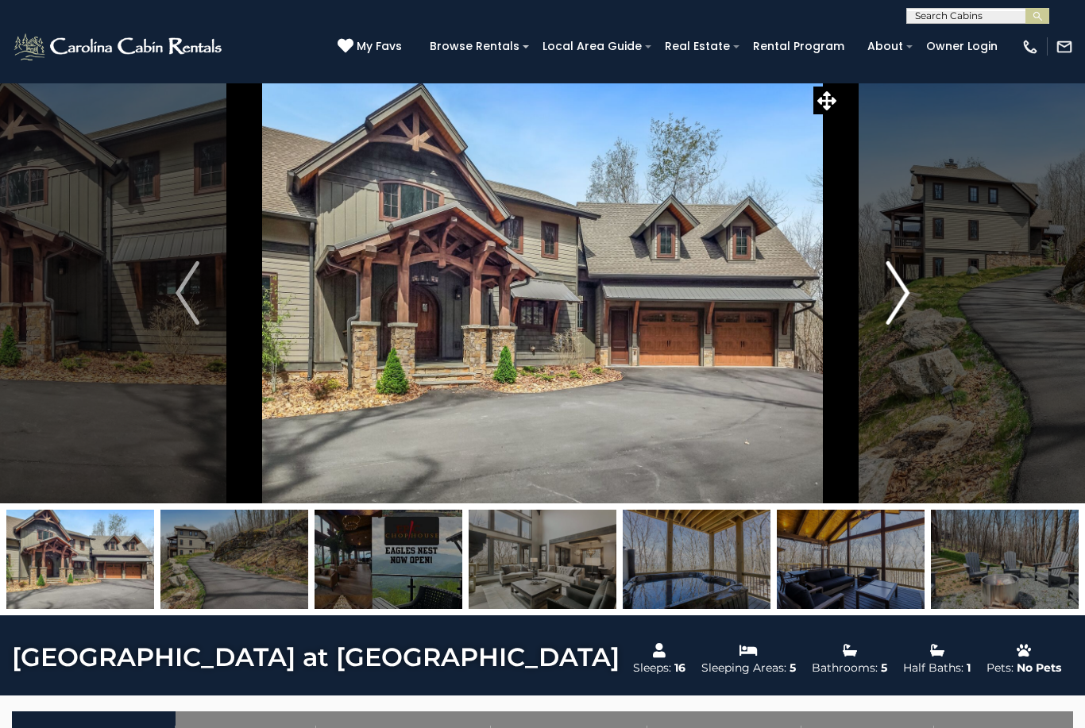
click at [890, 303] on img "Next" at bounding box center [898, 293] width 24 height 64
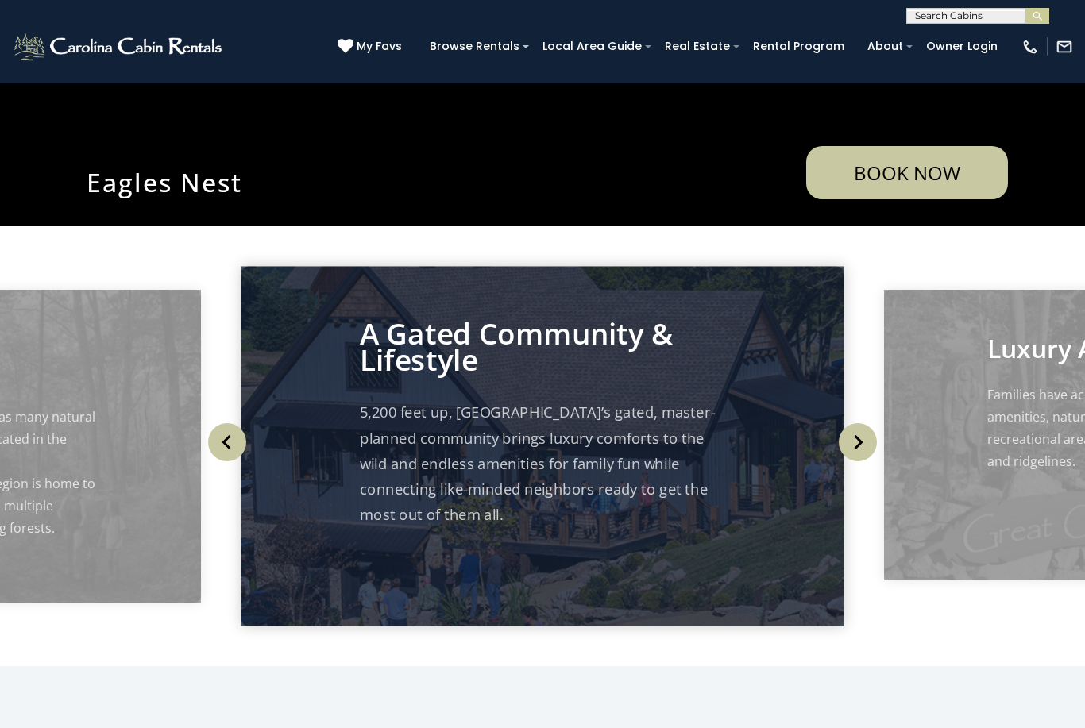
scroll to position [400, 0]
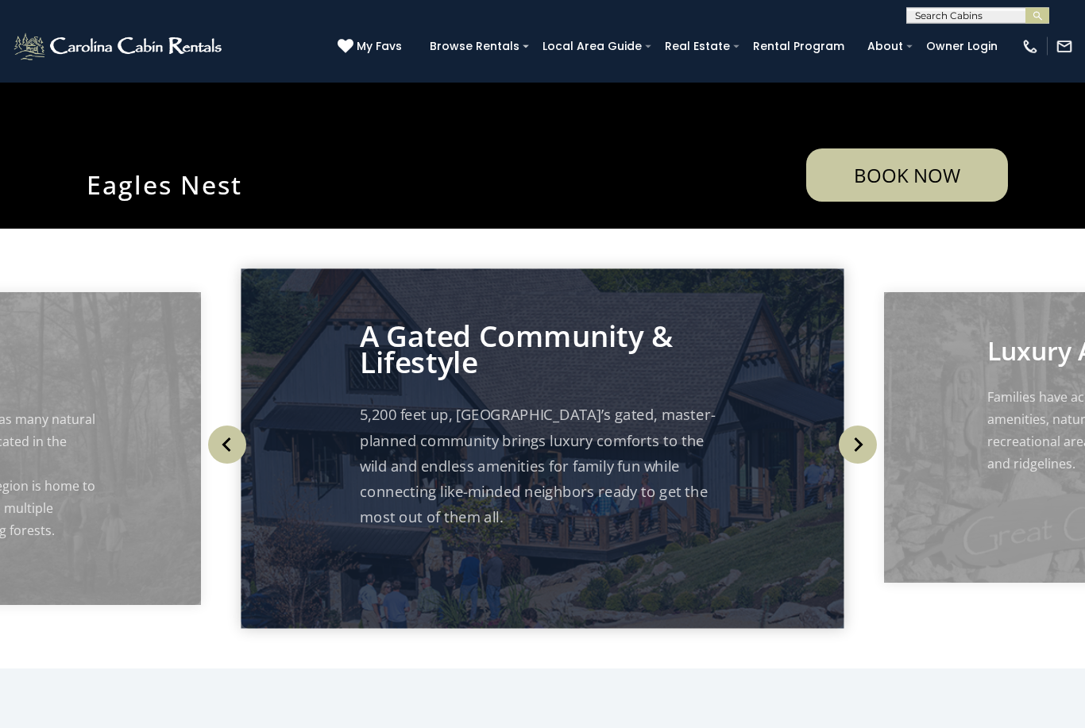
click at [863, 465] on img "Next" at bounding box center [858, 446] width 38 height 38
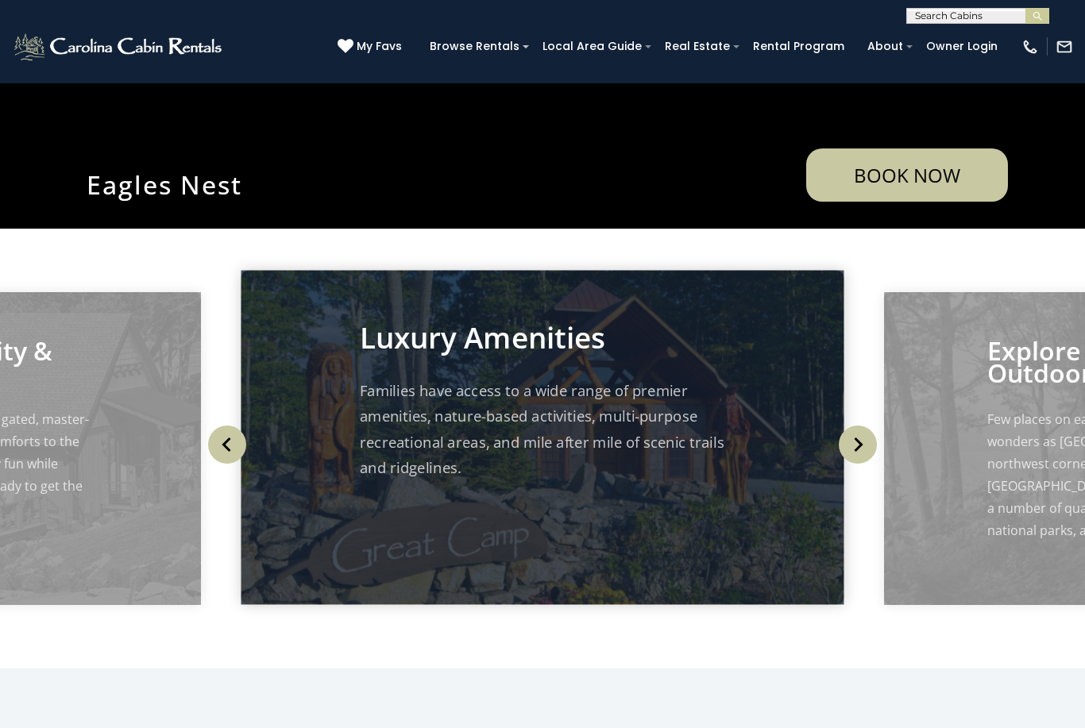
click at [860, 464] on img "Next" at bounding box center [858, 445] width 38 height 38
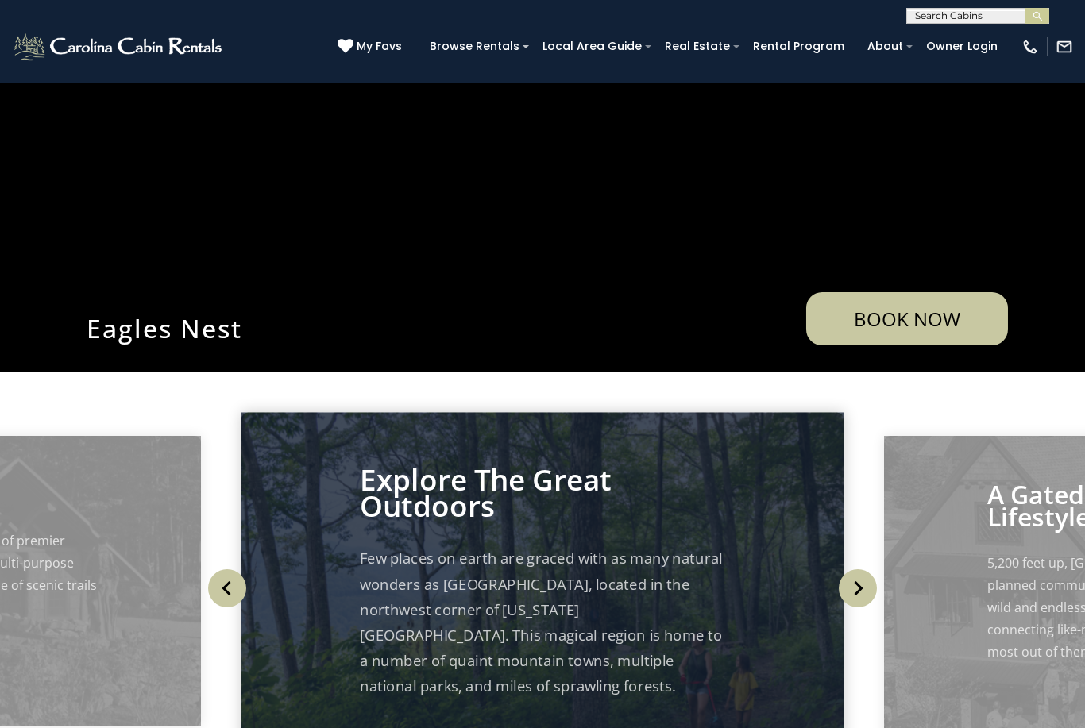
scroll to position [0, 0]
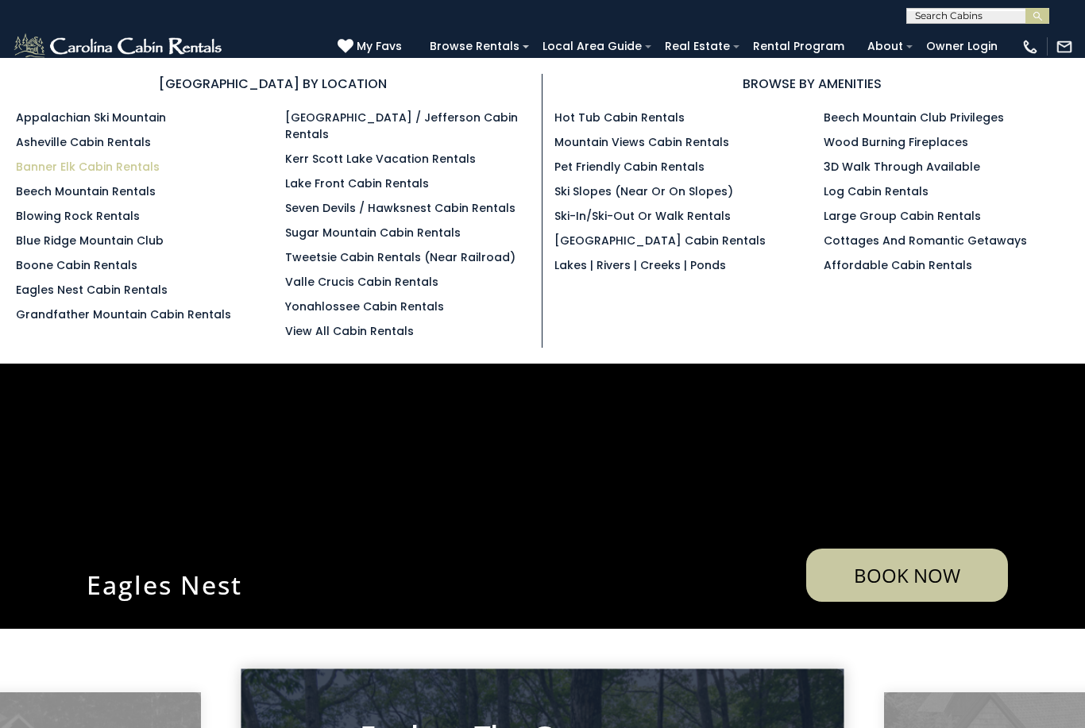
click at [68, 173] on link "Banner Elk Cabin Rentals" at bounding box center [88, 167] width 144 height 16
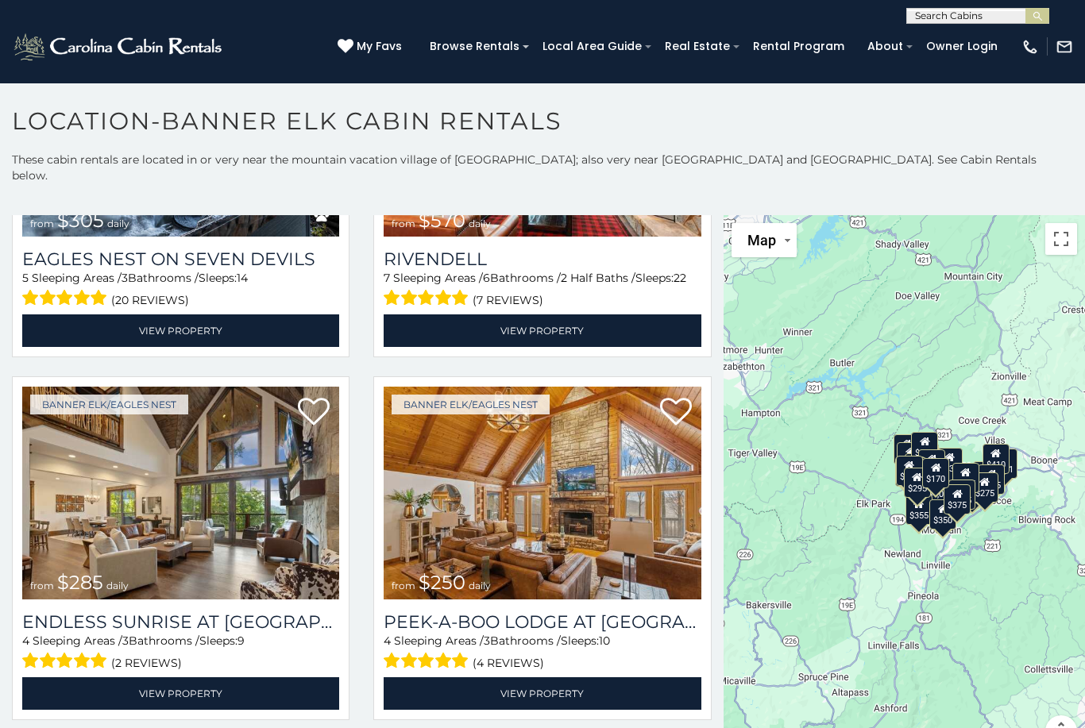
scroll to position [4228, 0]
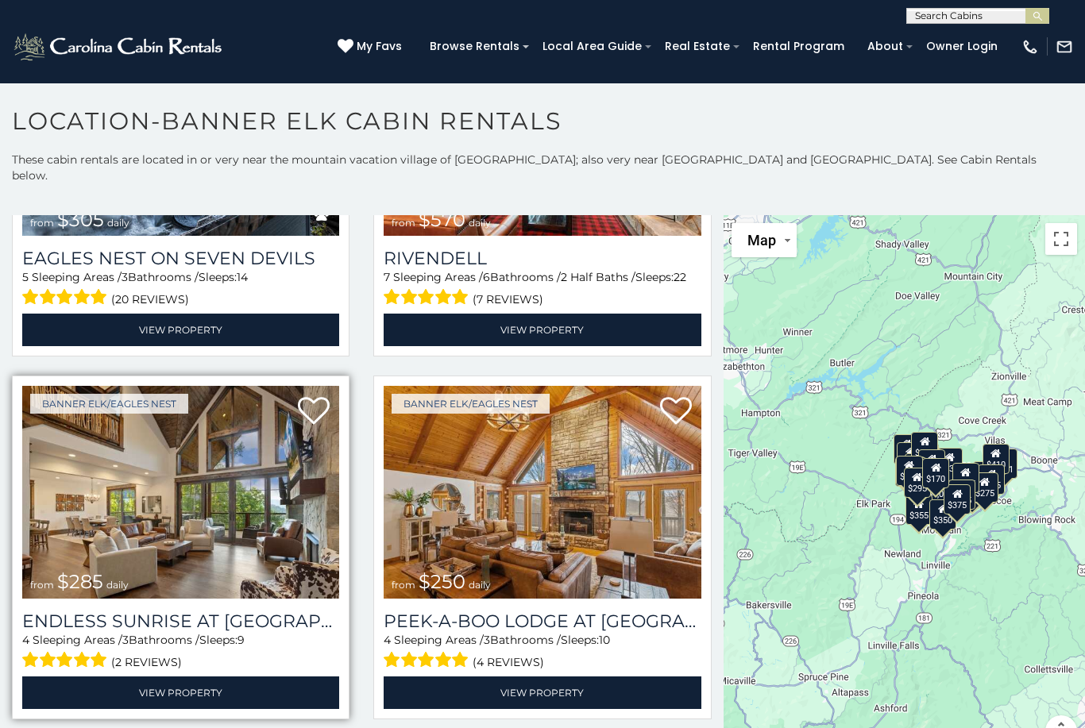
click at [122, 514] on img at bounding box center [180, 492] width 317 height 213
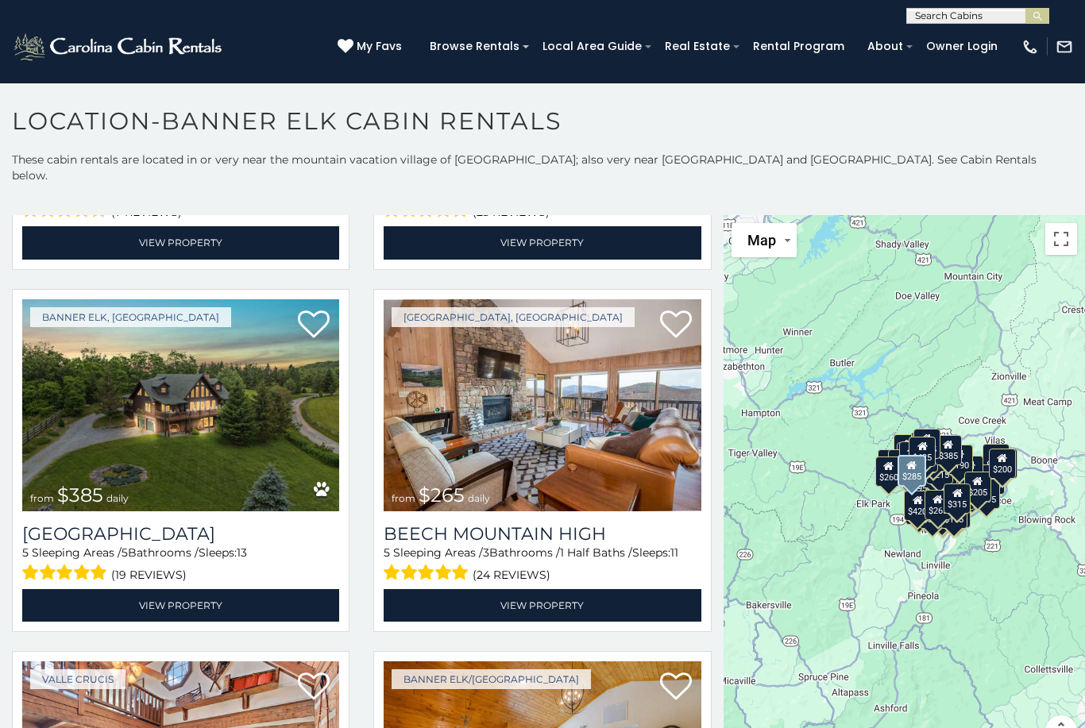
scroll to position [9757, 0]
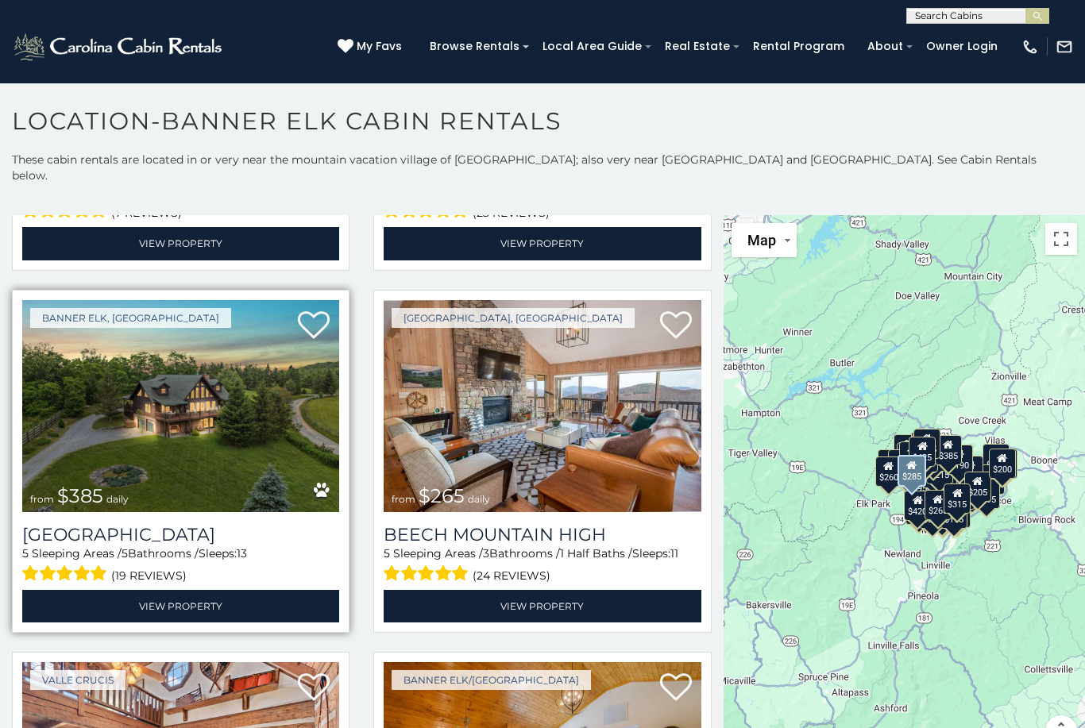
click at [95, 424] on img at bounding box center [180, 406] width 317 height 213
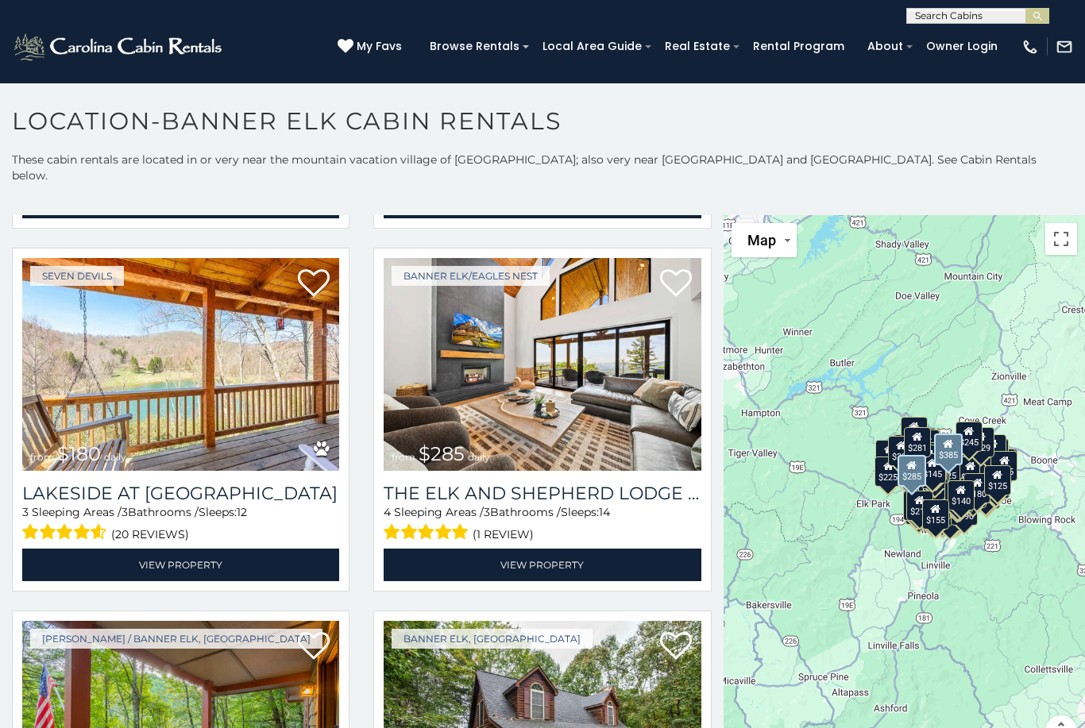
scroll to position [13741, 0]
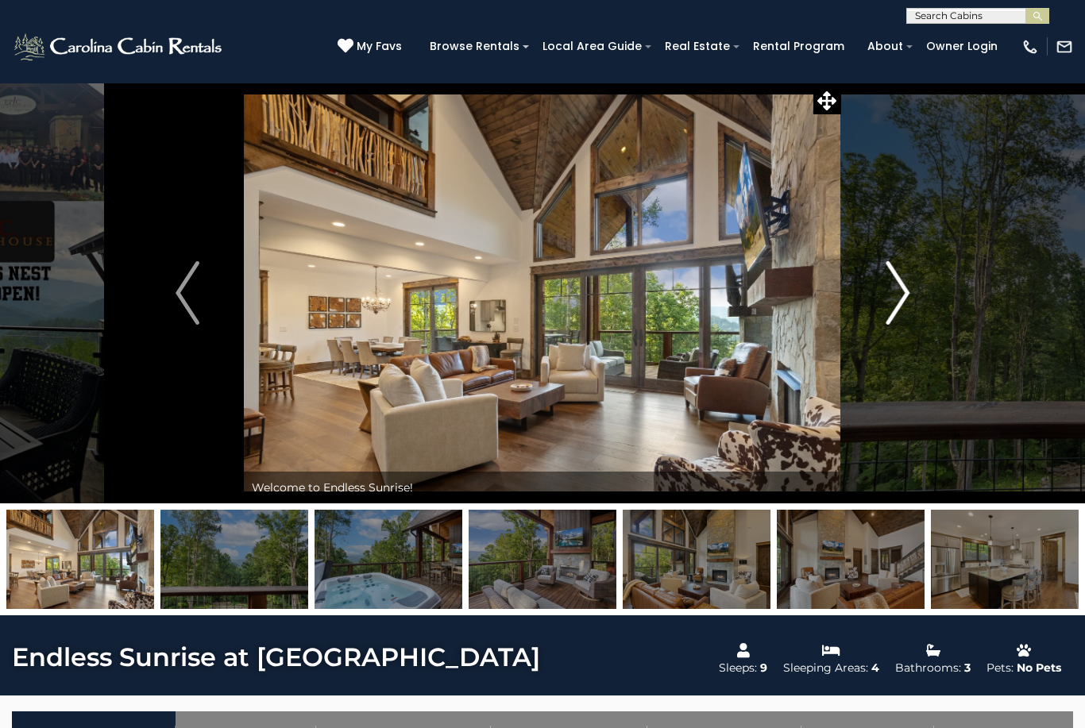
click at [897, 296] on img "Next" at bounding box center [898, 293] width 24 height 64
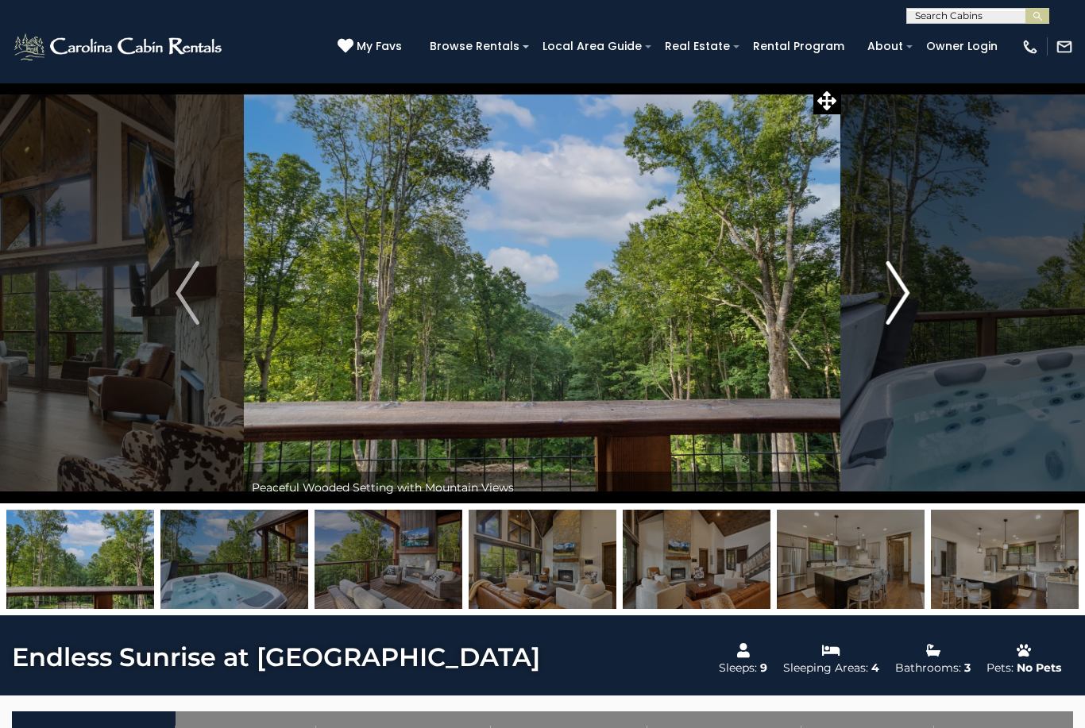
click at [902, 294] on img "Next" at bounding box center [898, 293] width 24 height 64
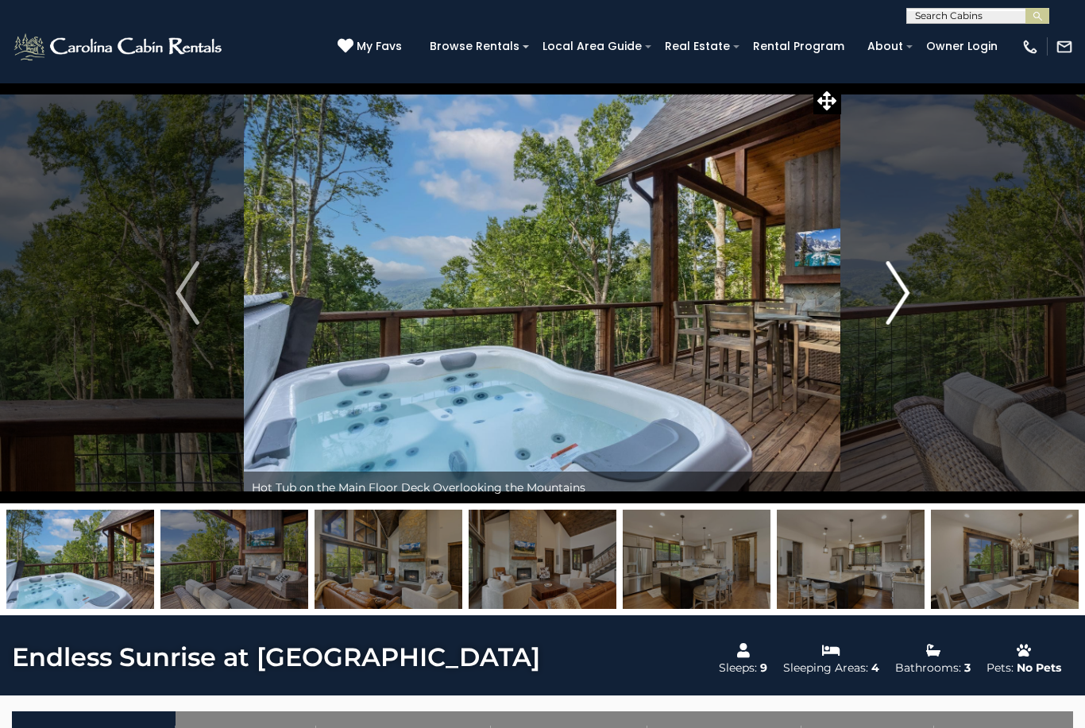
click at [893, 297] on img "Next" at bounding box center [898, 293] width 24 height 64
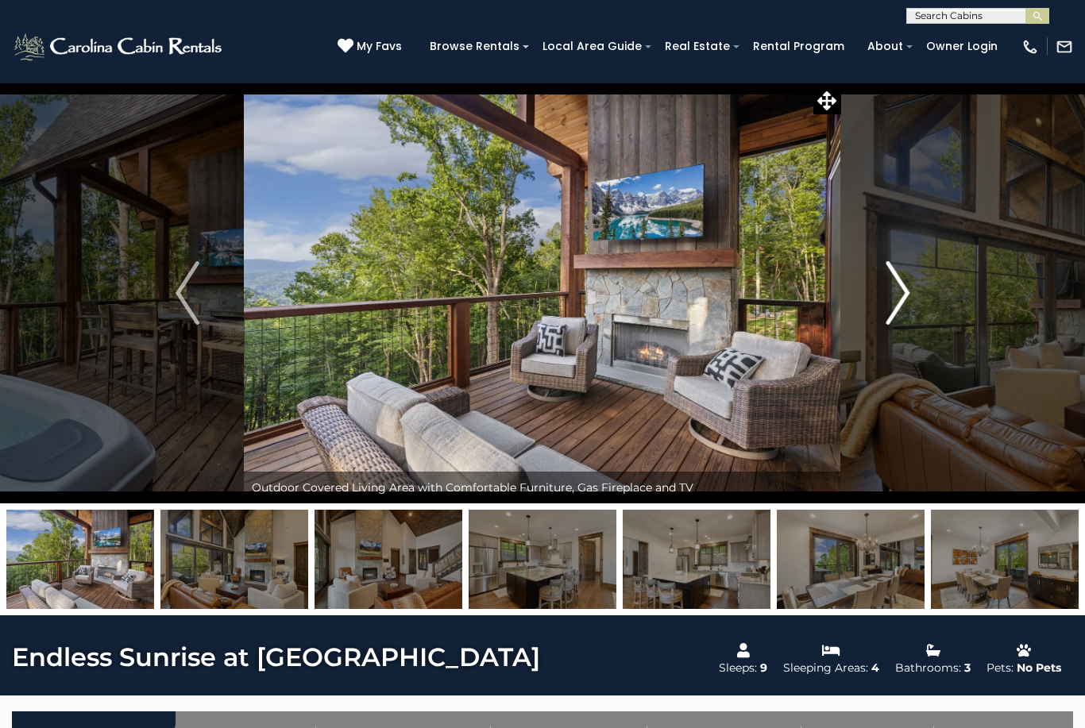
click at [895, 289] on img "Next" at bounding box center [898, 293] width 24 height 64
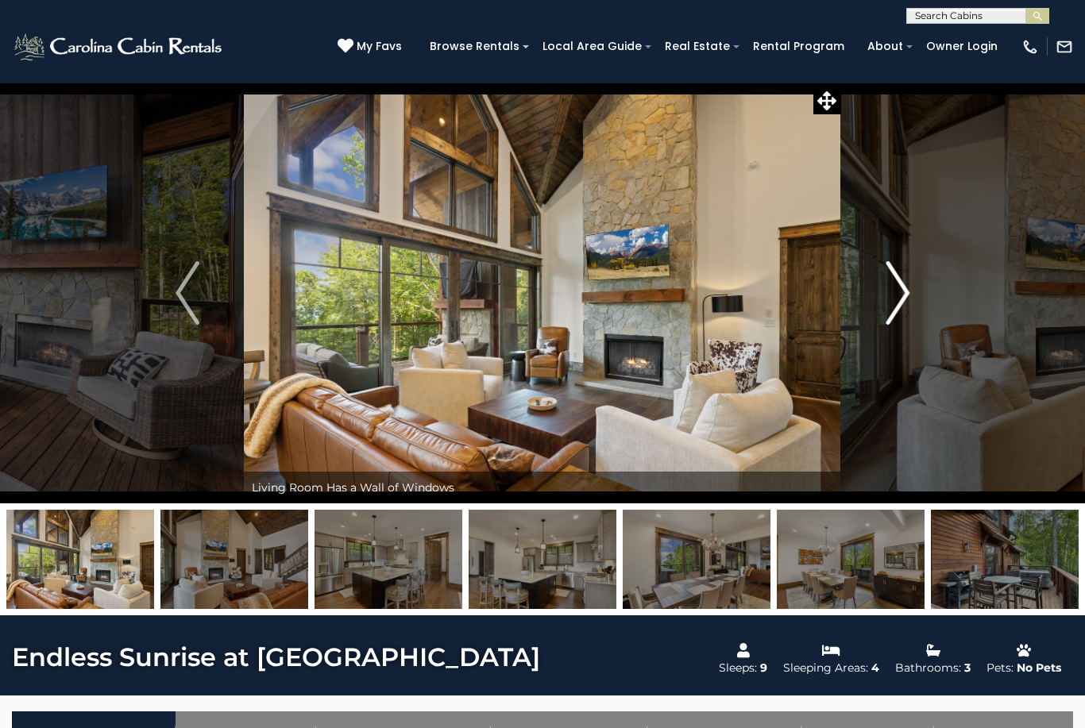
click at [899, 299] on img "Next" at bounding box center [898, 293] width 24 height 64
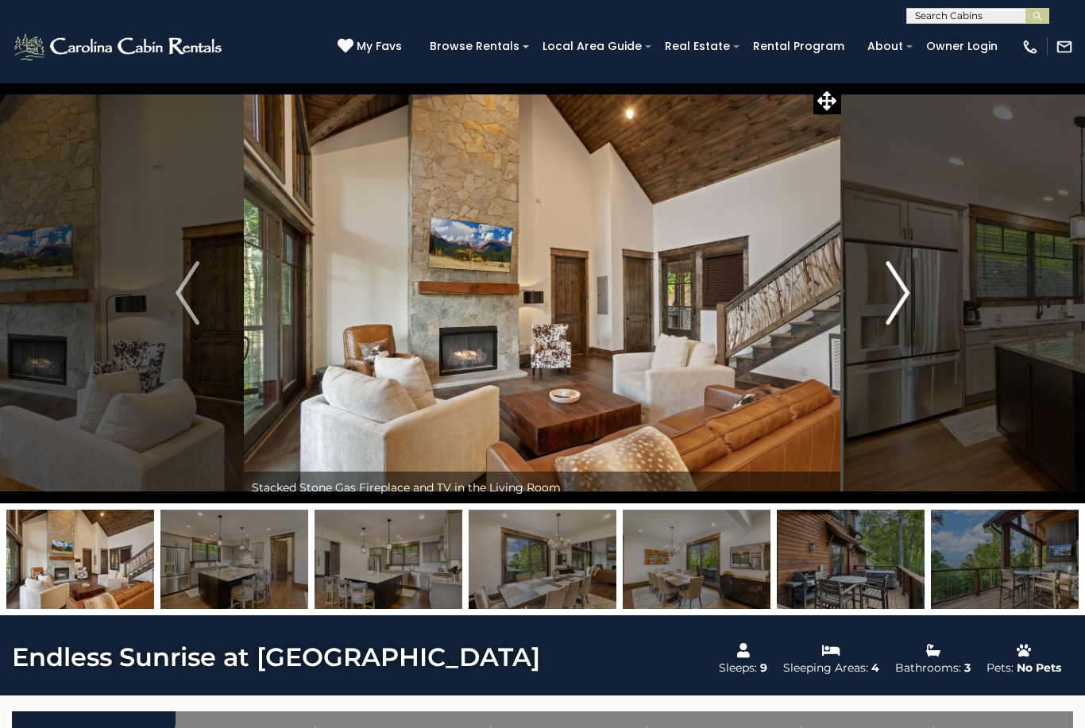
click at [903, 298] on img "Next" at bounding box center [898, 293] width 24 height 64
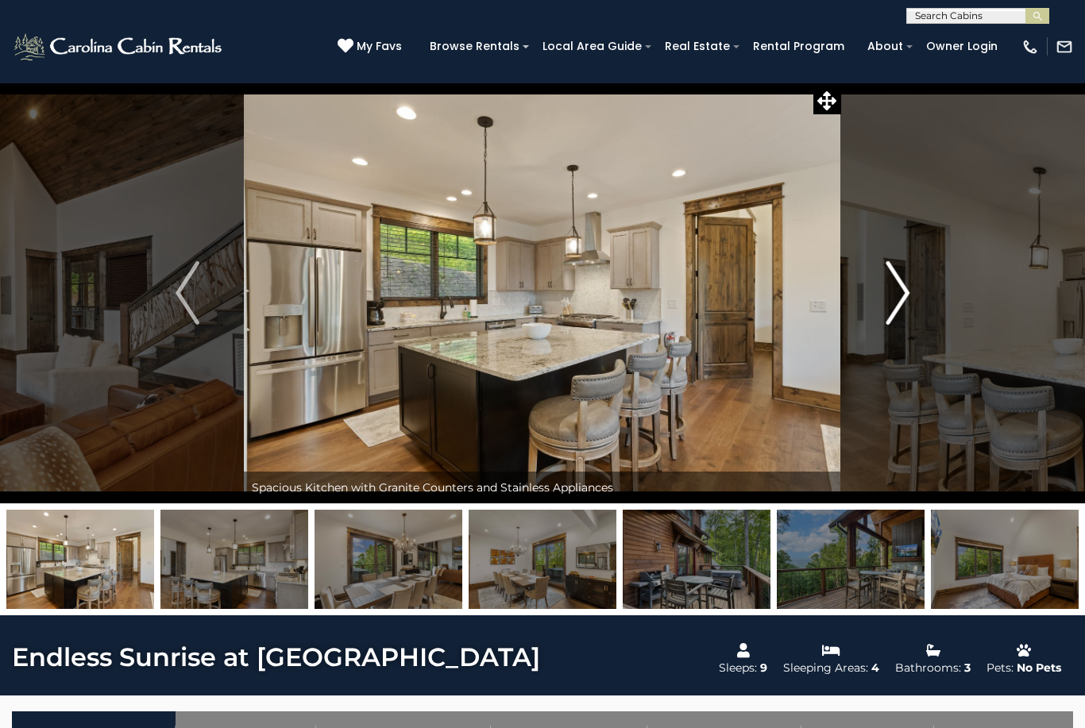
click at [898, 296] on img "Next" at bounding box center [898, 293] width 24 height 64
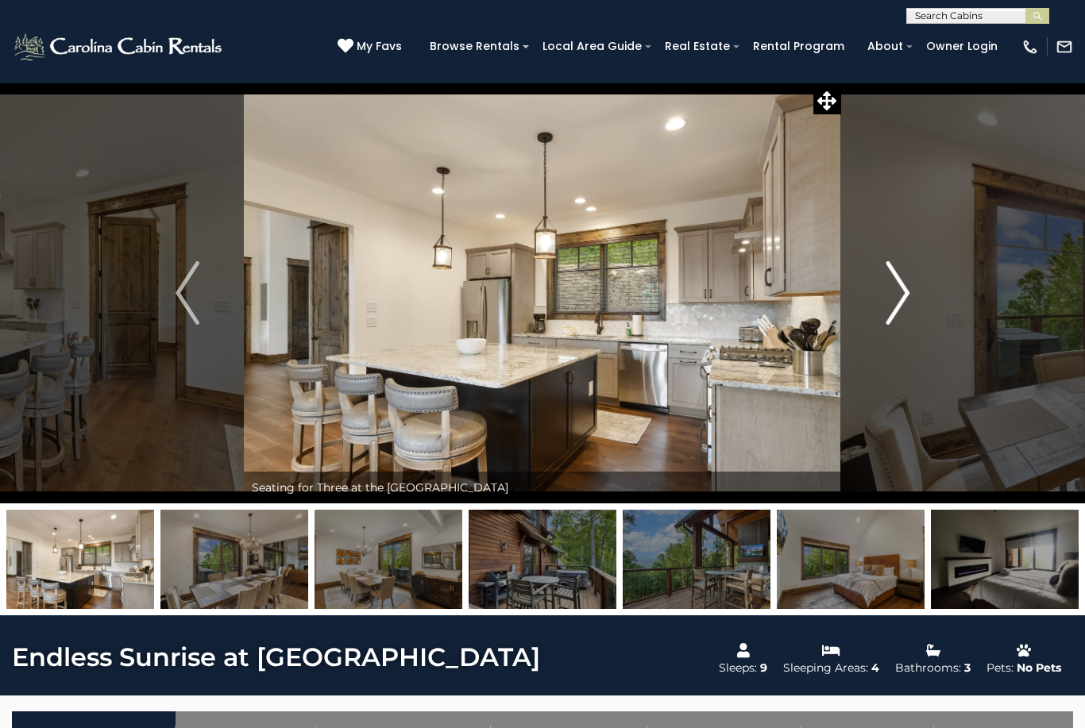
click at [902, 299] on img "Next" at bounding box center [898, 293] width 24 height 64
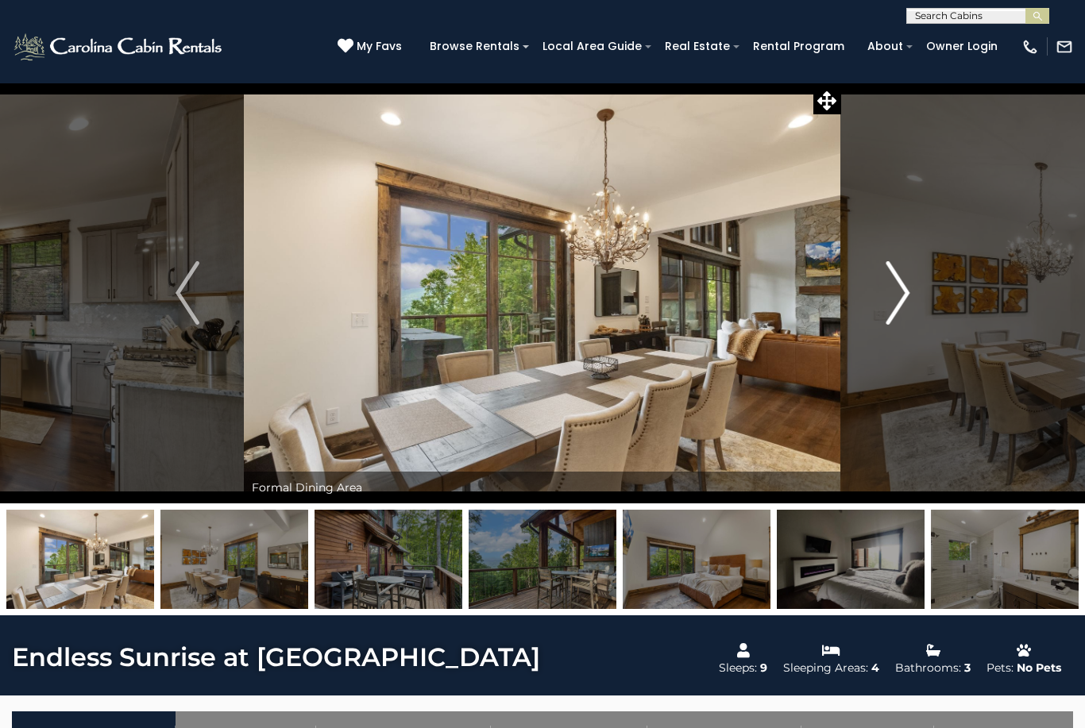
click at [898, 294] on img "Next" at bounding box center [898, 293] width 24 height 64
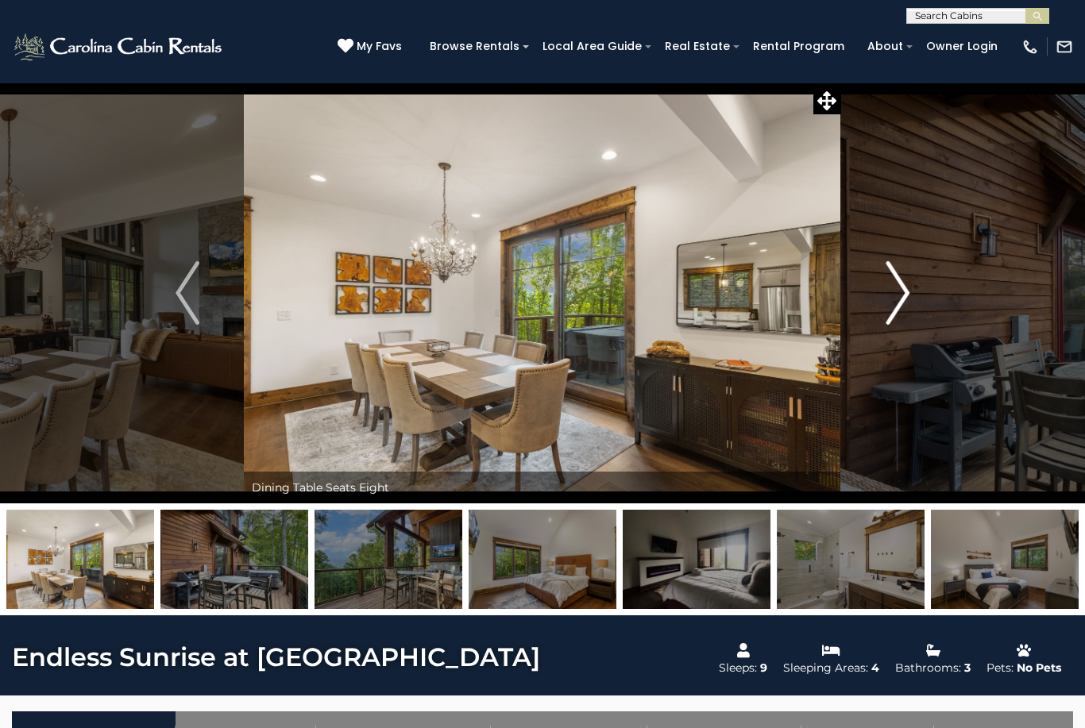
click at [893, 290] on img "Next" at bounding box center [898, 293] width 24 height 64
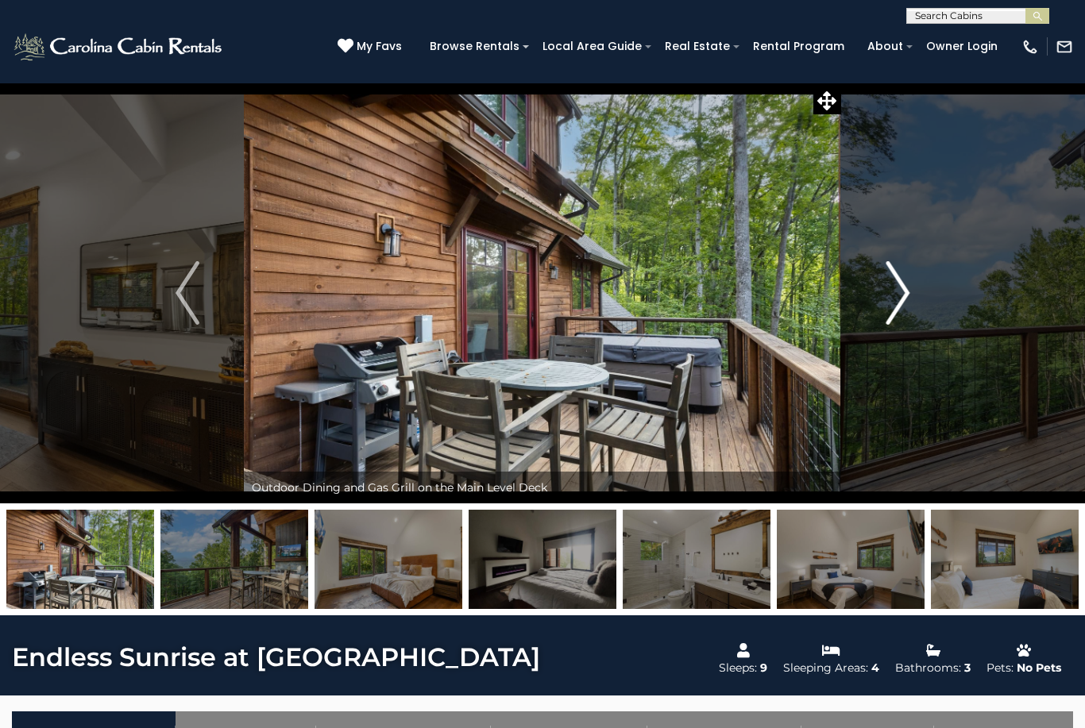
click at [894, 292] on img "Next" at bounding box center [898, 293] width 24 height 64
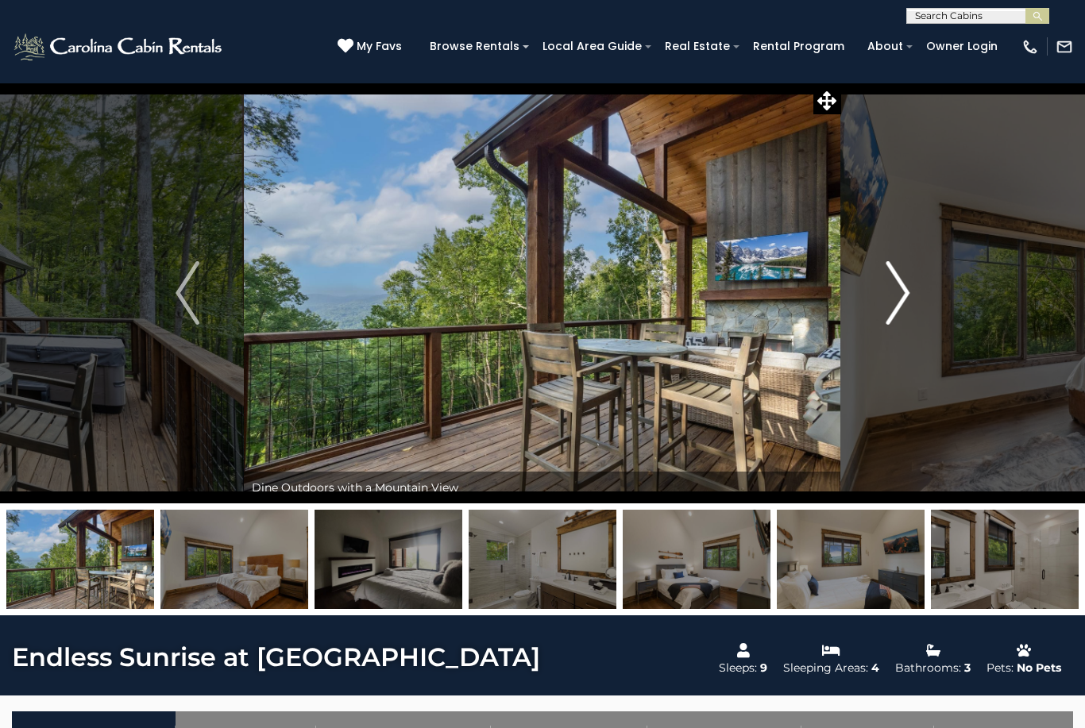
click at [890, 294] on img "Next" at bounding box center [898, 293] width 24 height 64
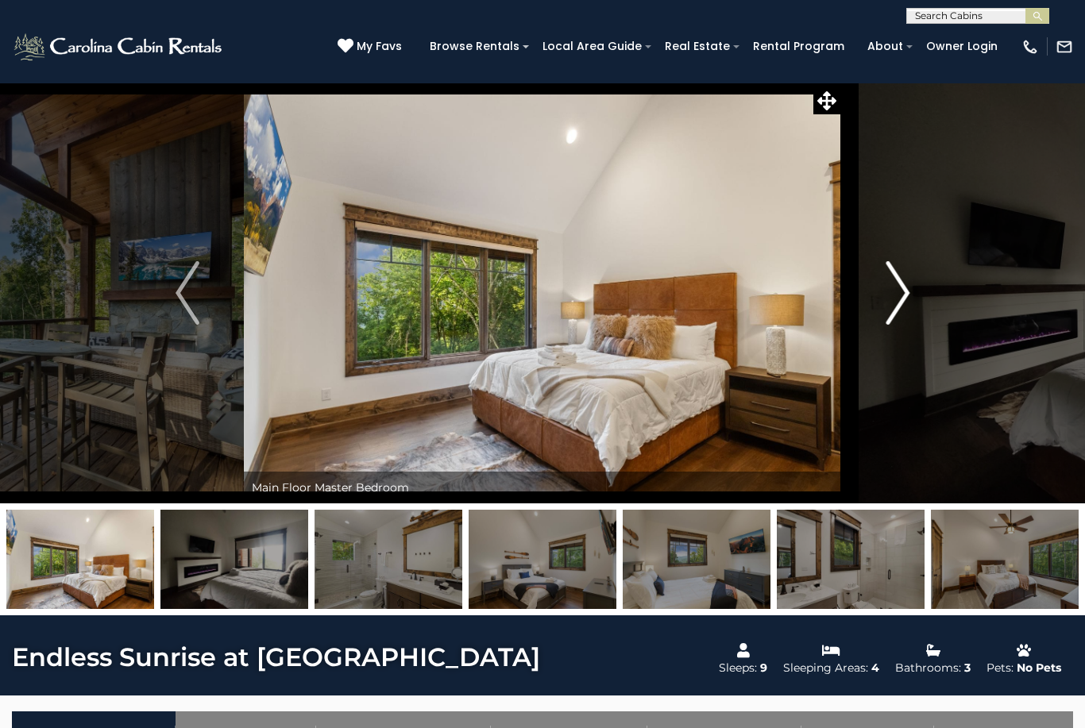
click at [891, 292] on img "Next" at bounding box center [898, 293] width 24 height 64
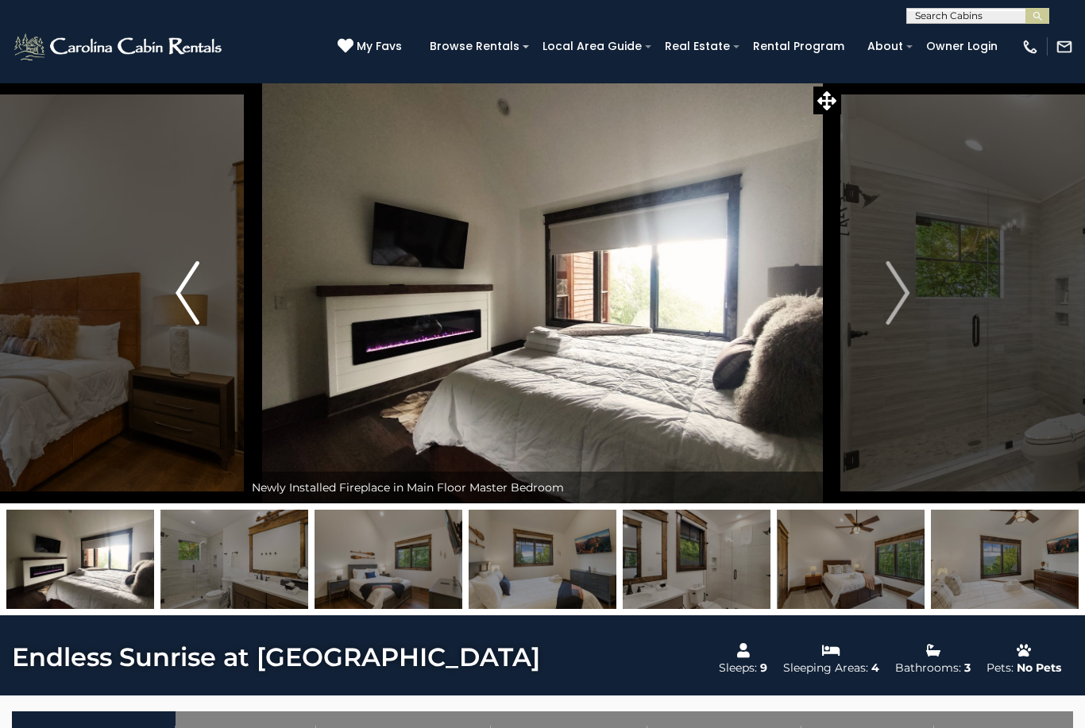
click at [181, 300] on img "Previous" at bounding box center [188, 293] width 24 height 64
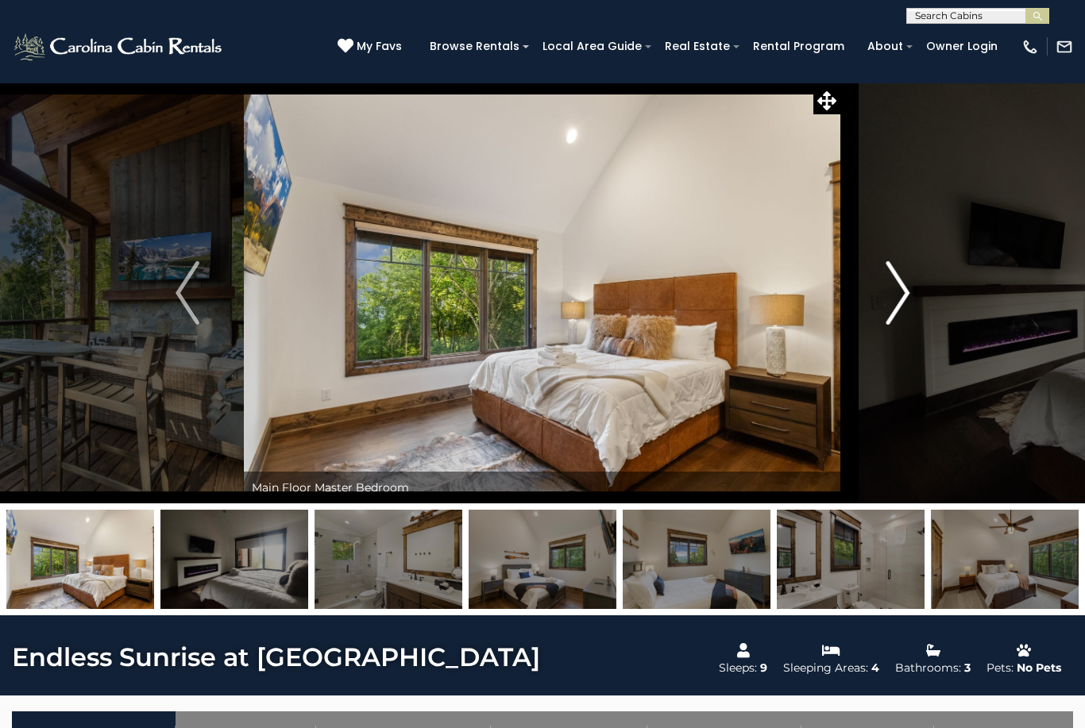
click at [896, 307] on img "Next" at bounding box center [898, 293] width 24 height 64
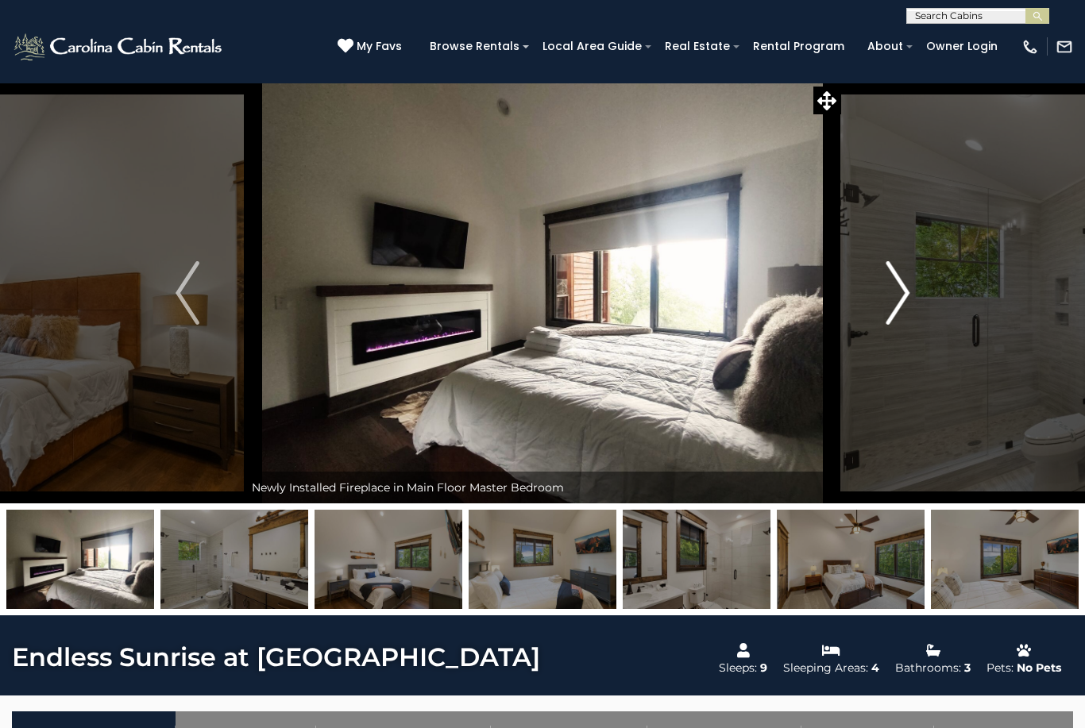
click at [892, 293] on img "Next" at bounding box center [898, 293] width 24 height 64
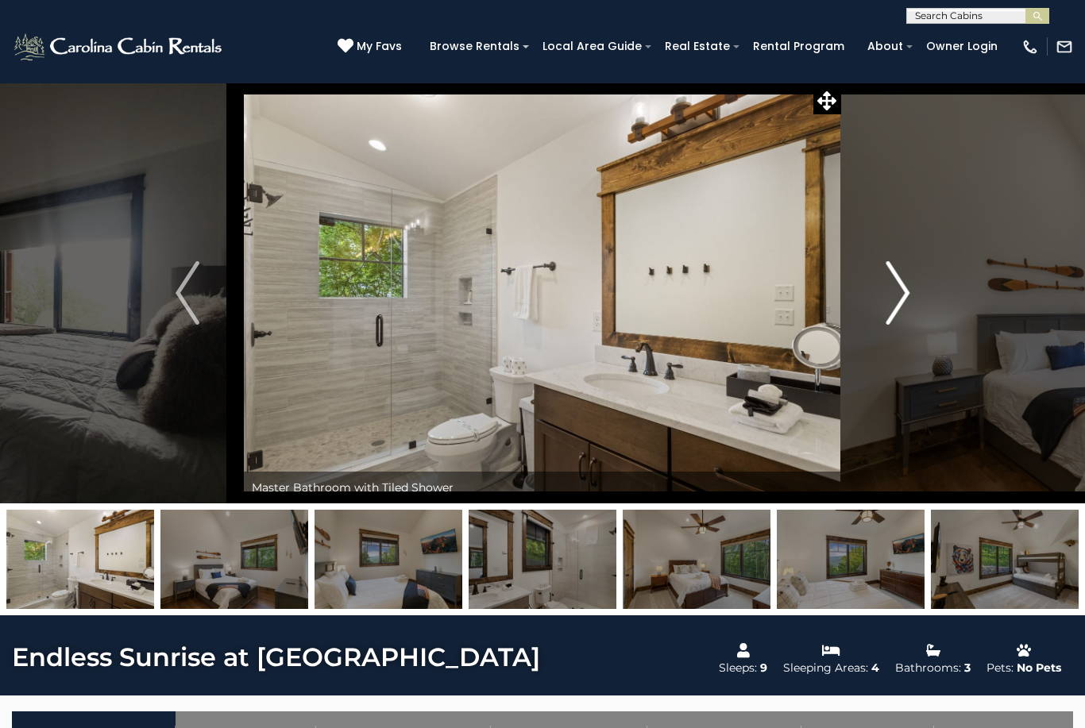
click at [890, 292] on img "Next" at bounding box center [898, 293] width 24 height 64
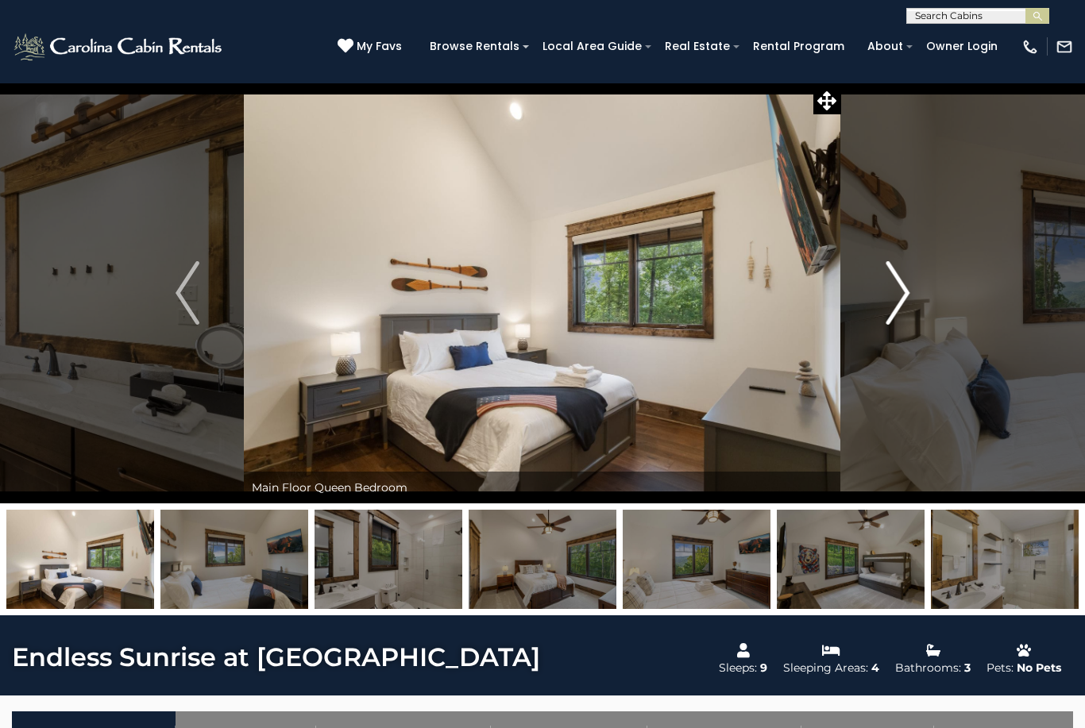
click at [893, 294] on img "Next" at bounding box center [898, 293] width 24 height 64
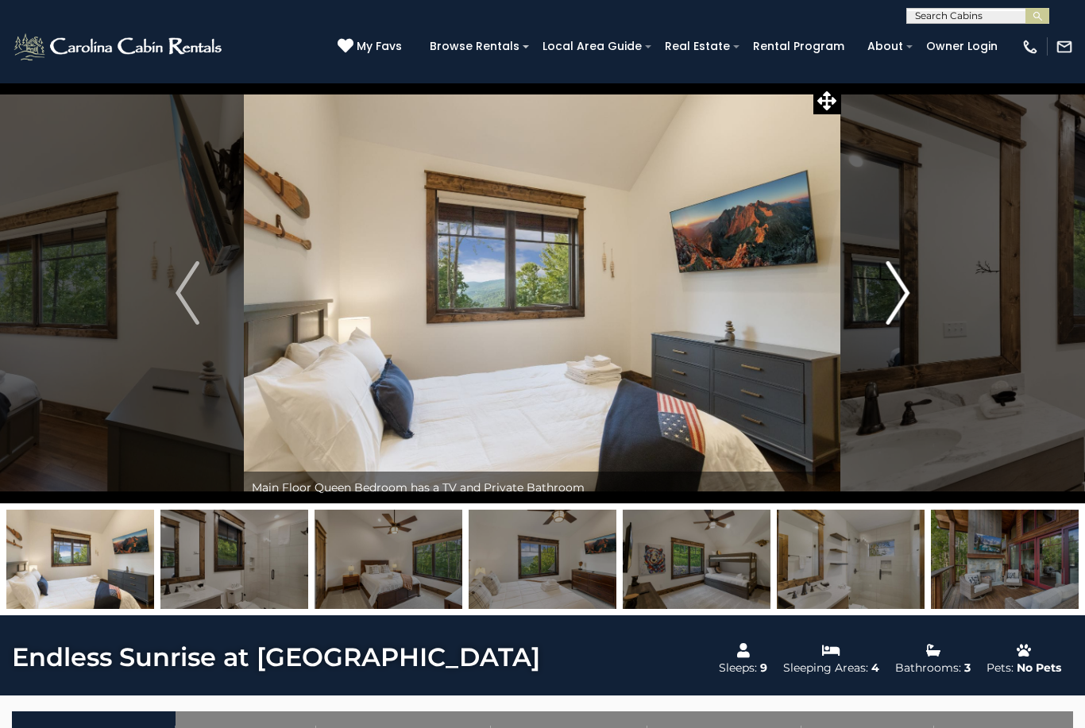
click at [896, 297] on img "Next" at bounding box center [898, 293] width 24 height 64
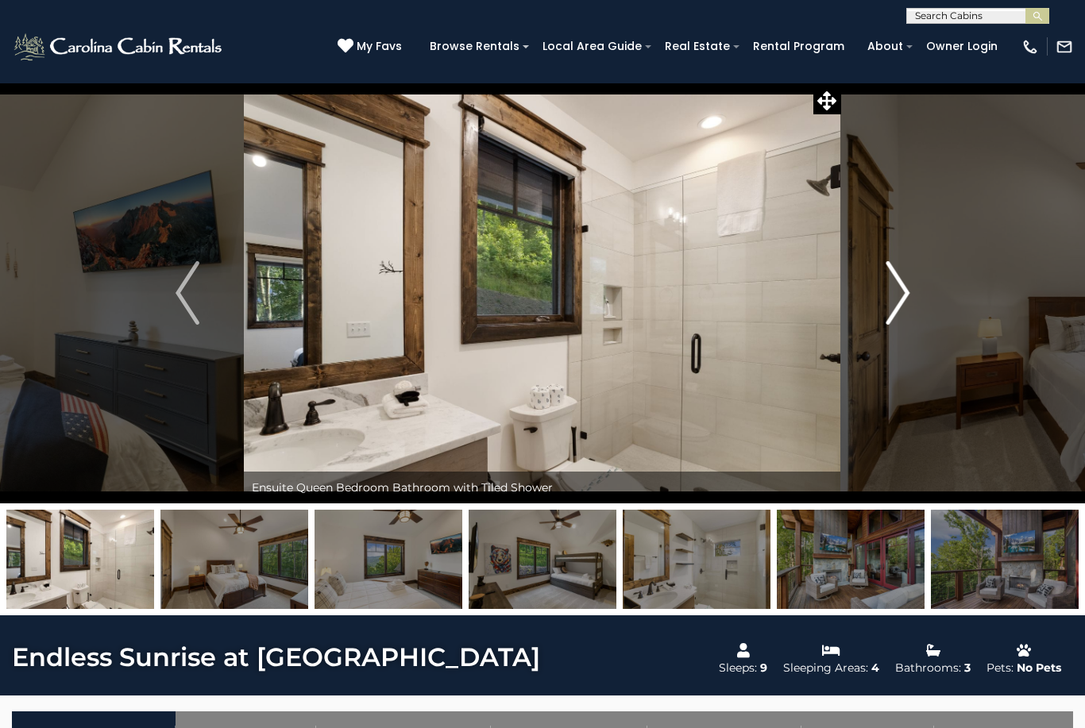
click at [905, 298] on img "Next" at bounding box center [898, 293] width 24 height 64
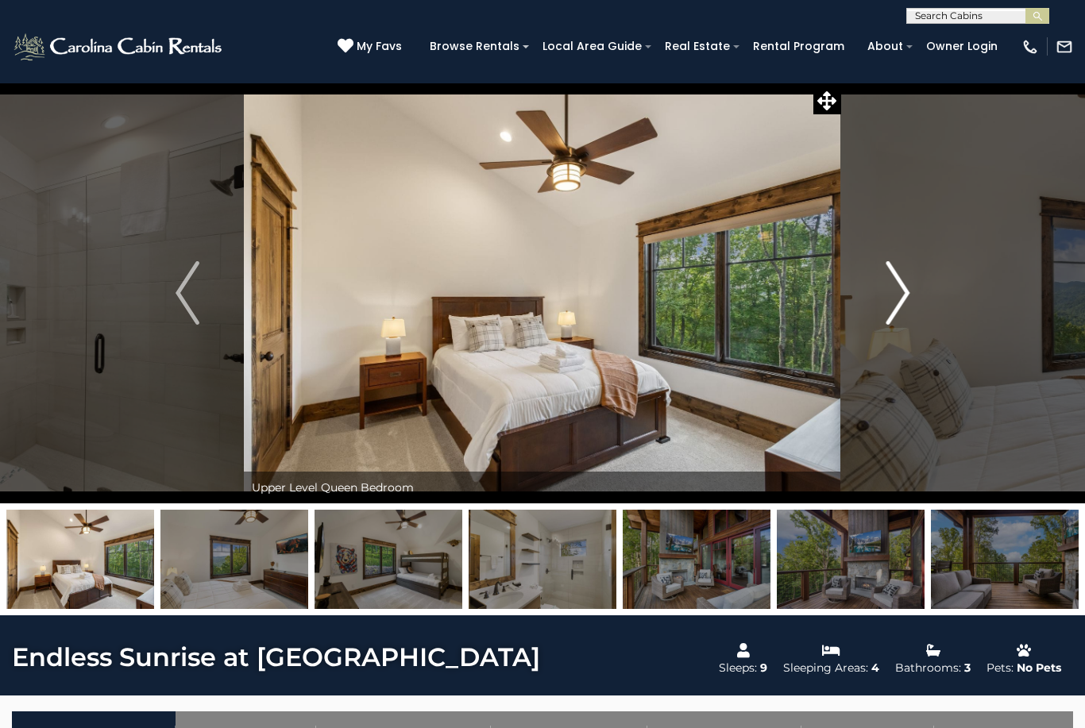
click at [904, 299] on img "Next" at bounding box center [898, 293] width 24 height 64
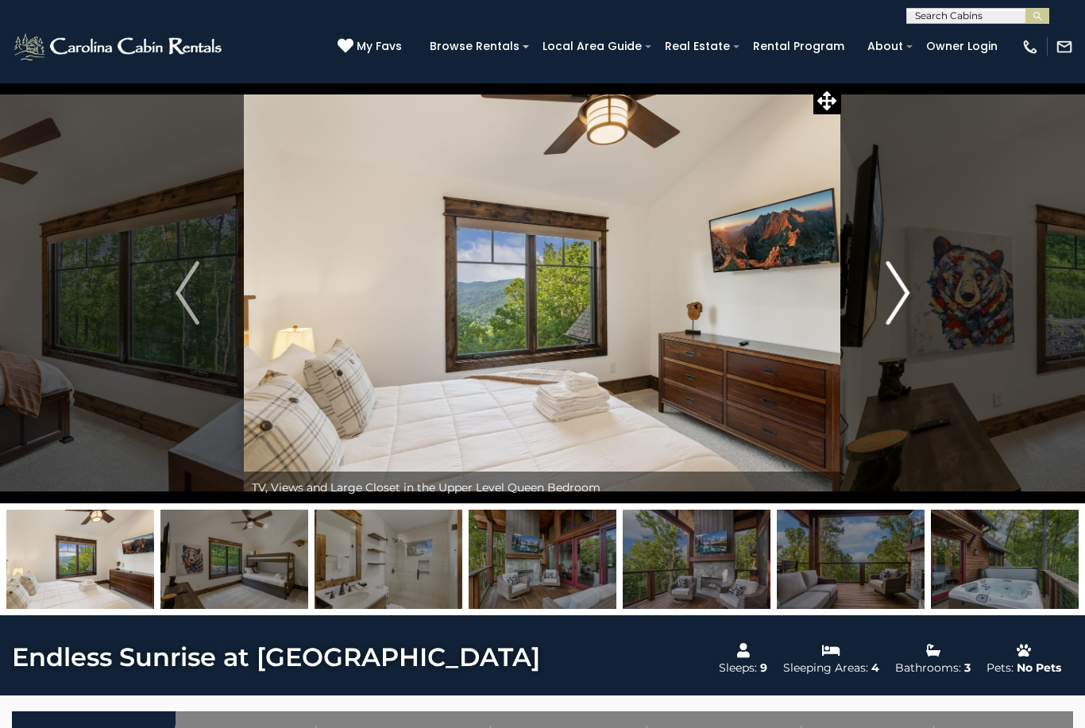
click at [898, 295] on img "Next" at bounding box center [898, 293] width 24 height 64
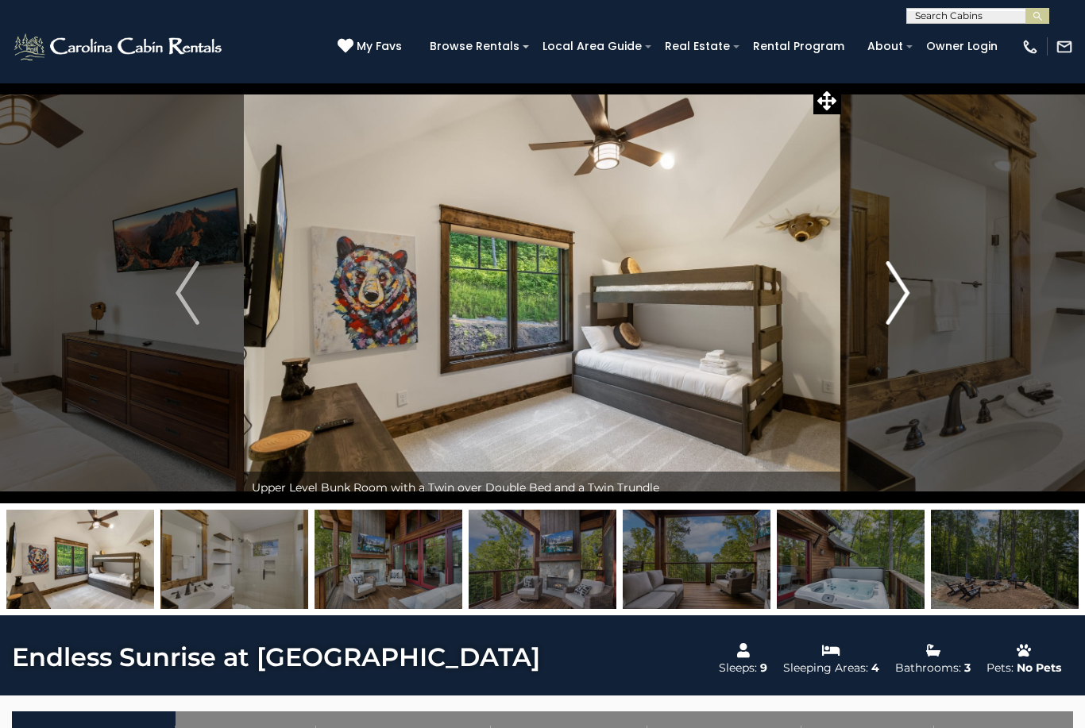
click at [900, 293] on img "Next" at bounding box center [898, 293] width 24 height 64
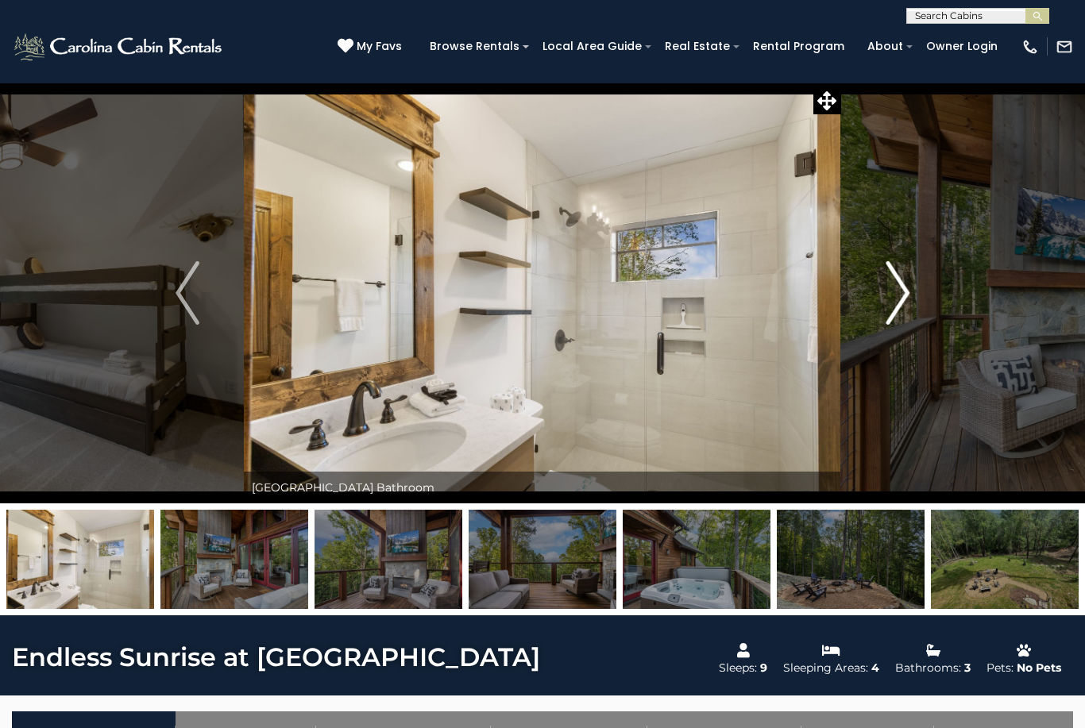
click at [902, 292] on img "Next" at bounding box center [898, 293] width 24 height 64
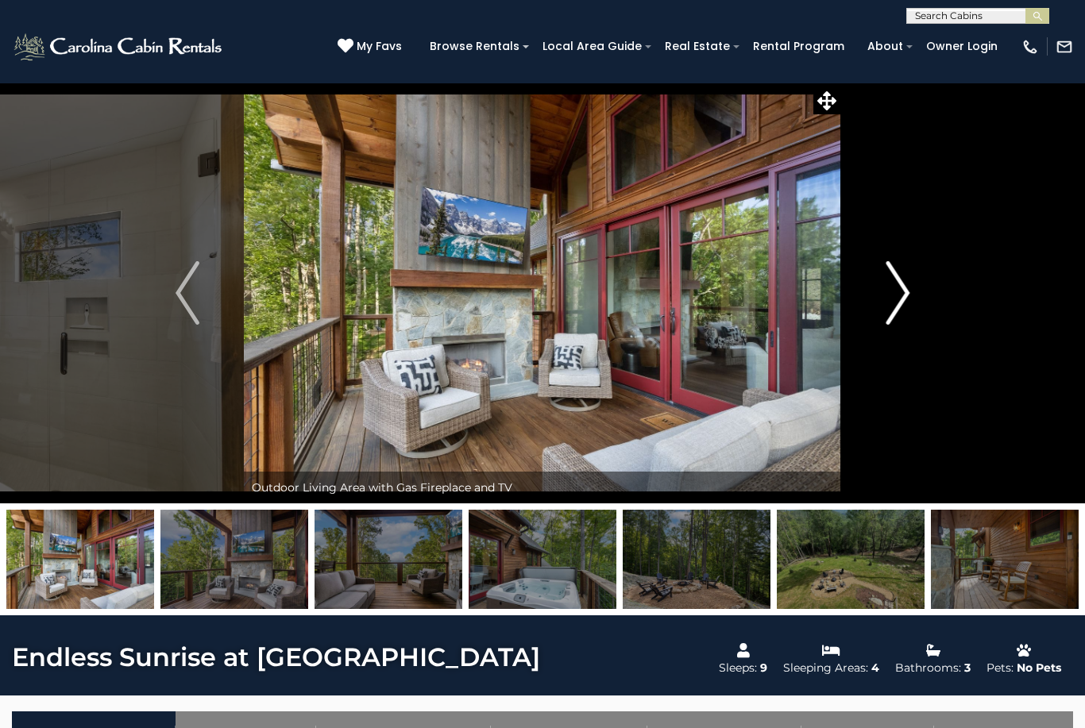
click at [898, 290] on img "Next" at bounding box center [898, 293] width 24 height 64
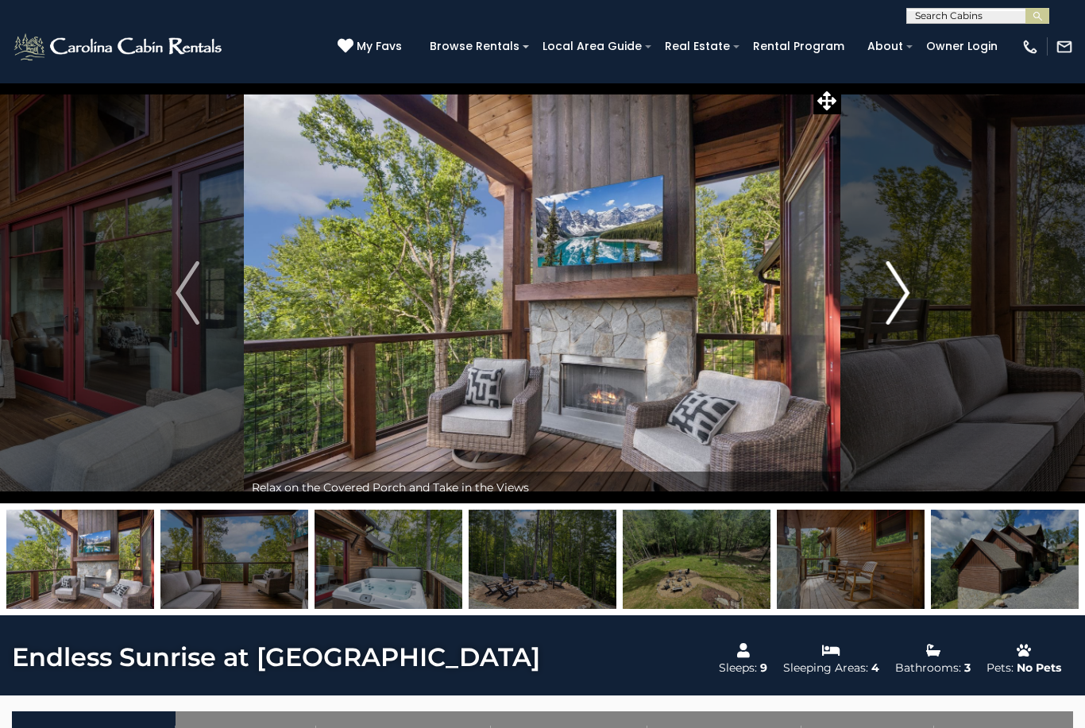
click at [902, 286] on img "Next" at bounding box center [898, 293] width 24 height 64
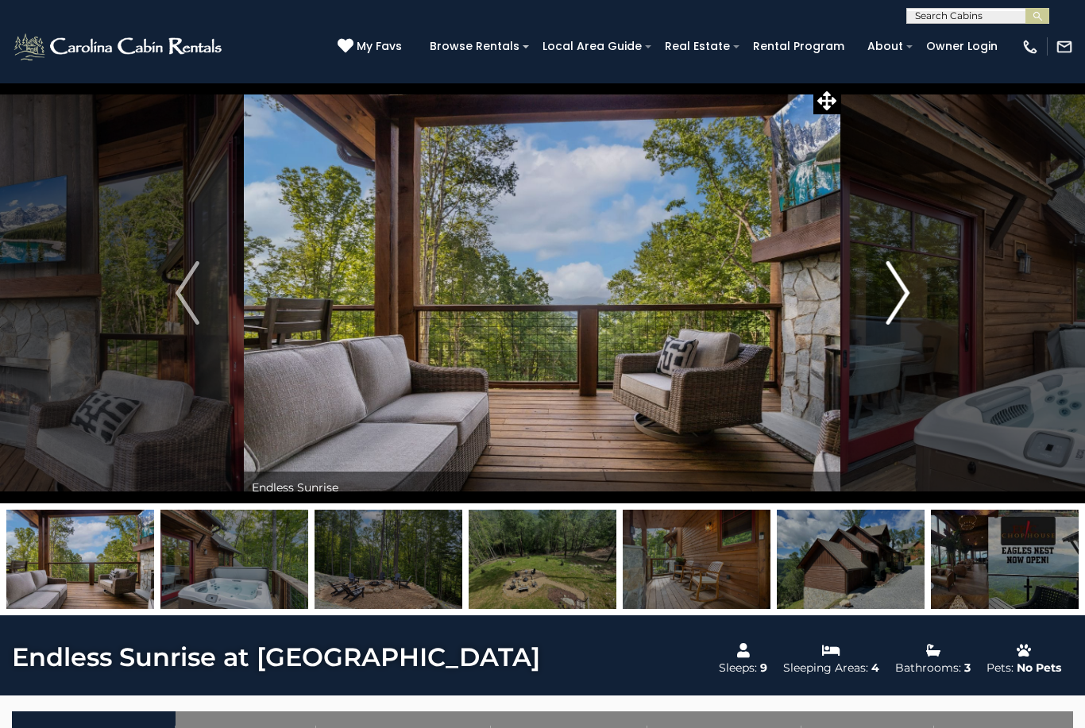
click at [904, 285] on img "Next" at bounding box center [898, 293] width 24 height 64
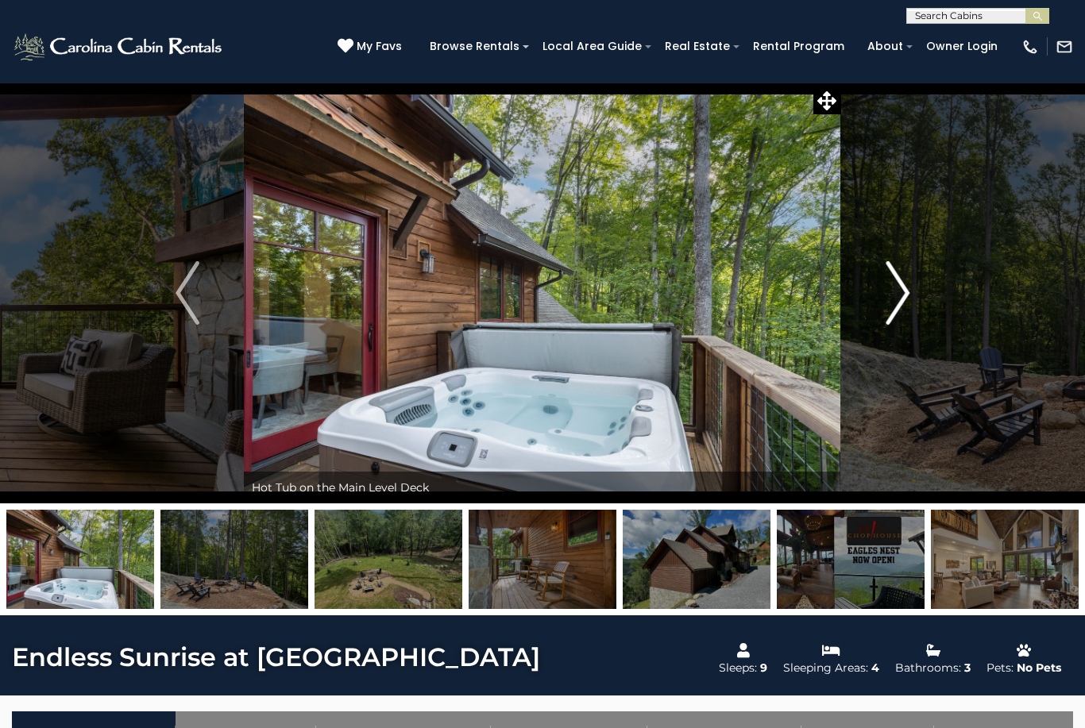
click at [900, 290] on img "Next" at bounding box center [898, 293] width 24 height 64
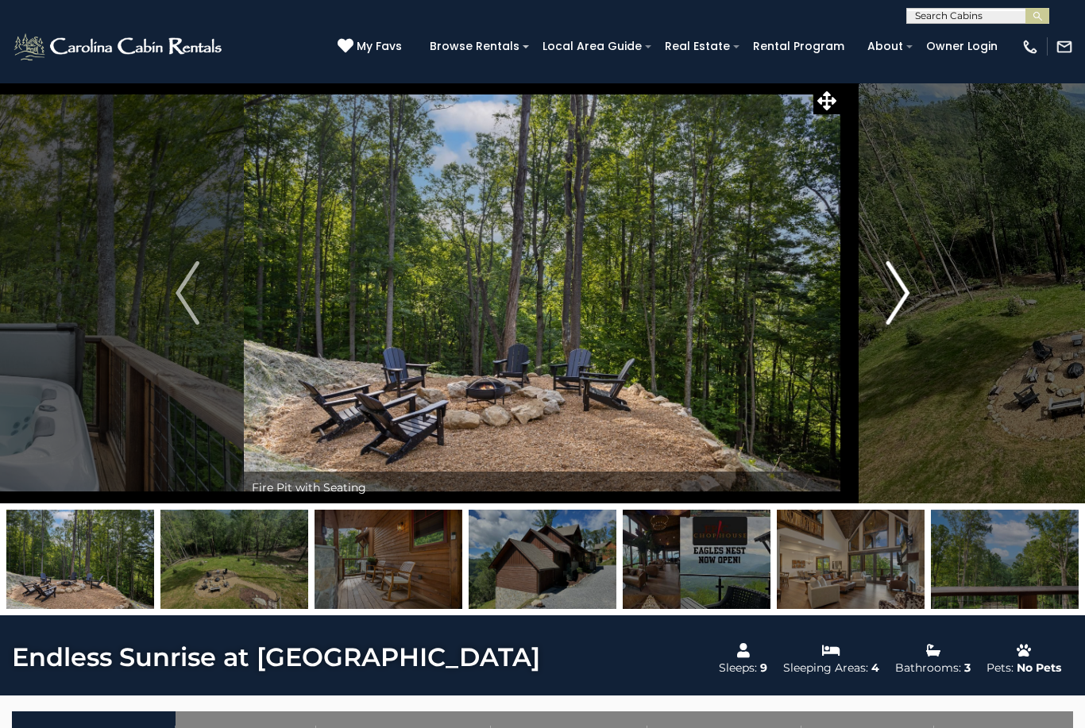
click at [899, 288] on img "Next" at bounding box center [898, 293] width 24 height 64
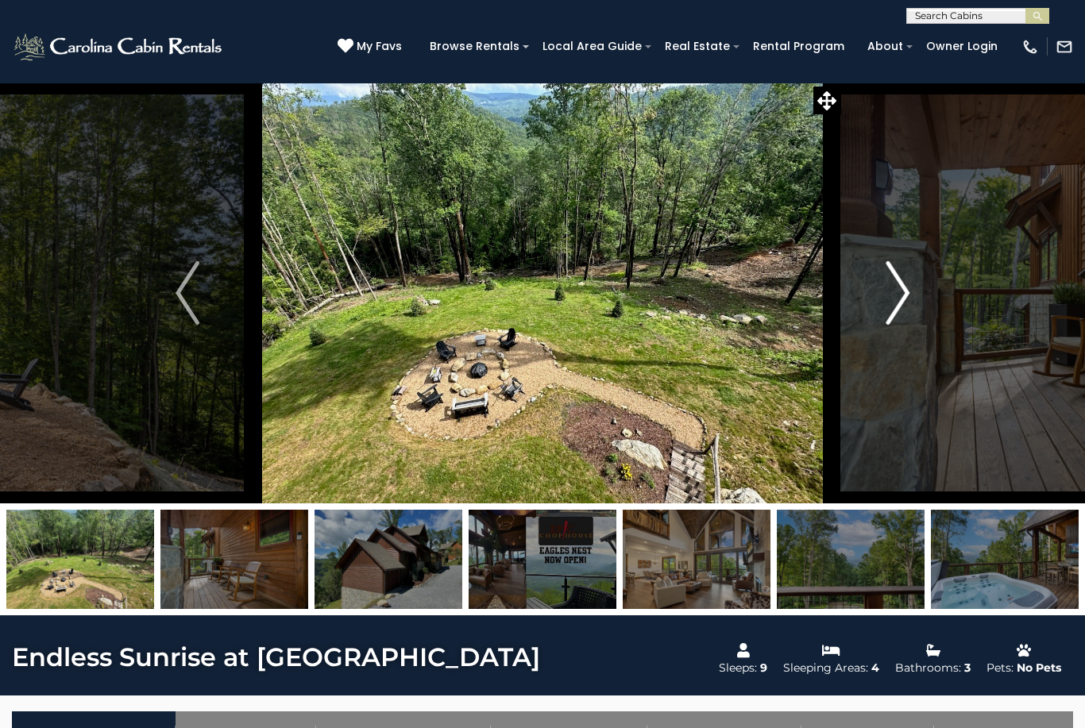
click at [902, 289] on img "Next" at bounding box center [898, 293] width 24 height 64
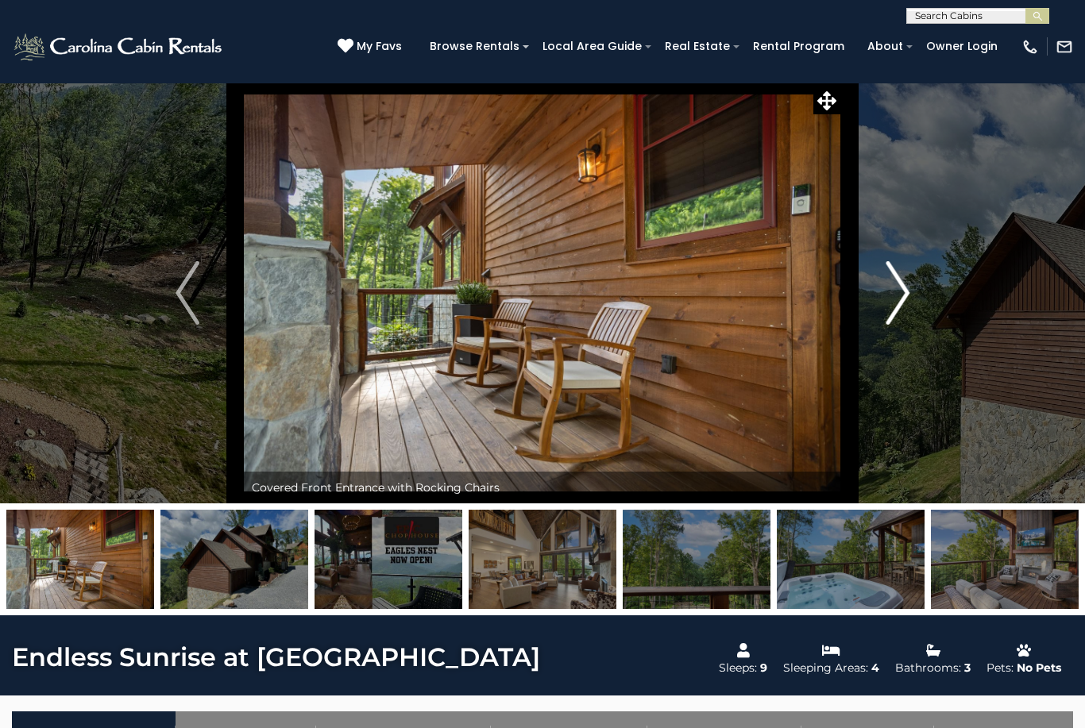
click at [903, 288] on img "Next" at bounding box center [898, 293] width 24 height 64
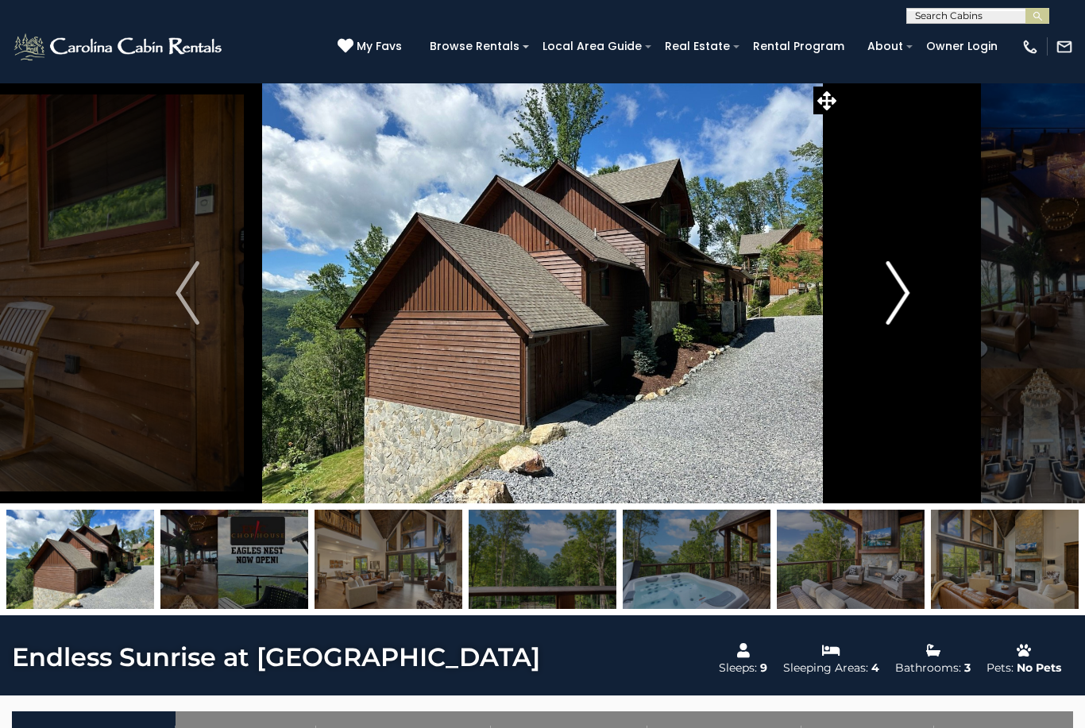
click at [899, 294] on img "Next" at bounding box center [898, 293] width 24 height 64
